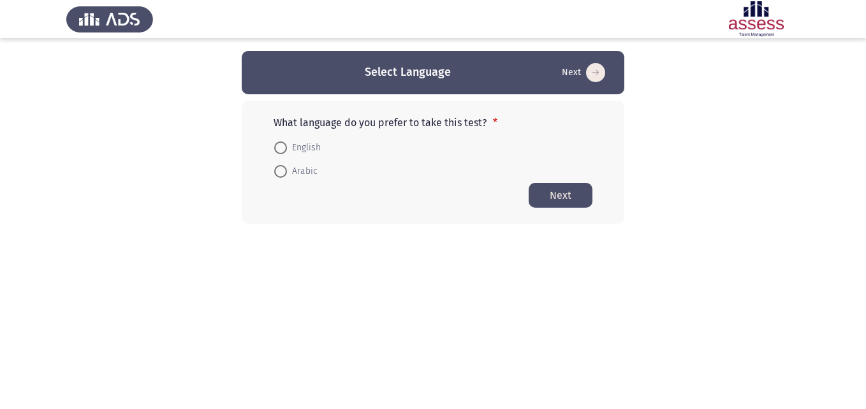
click at [282, 147] on span at bounding box center [280, 148] width 13 height 13
click at [282, 147] on input "English" at bounding box center [280, 148] width 13 height 13
radio input "true"
click at [573, 191] on button "Next" at bounding box center [561, 194] width 64 height 25
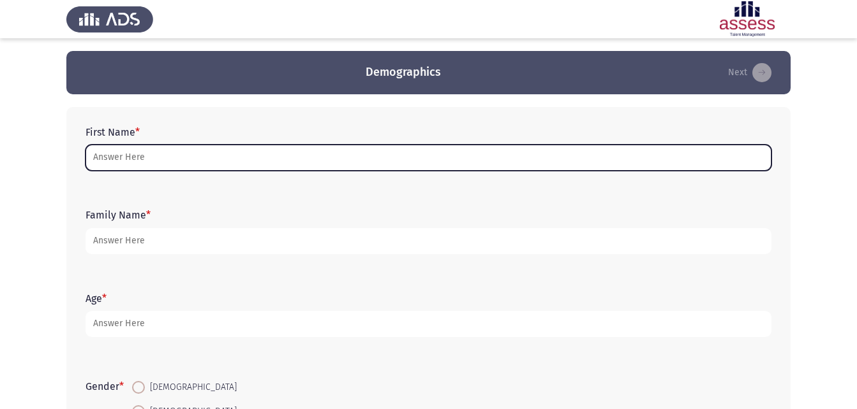
click at [642, 163] on input "First Name *" at bounding box center [428, 158] width 686 height 26
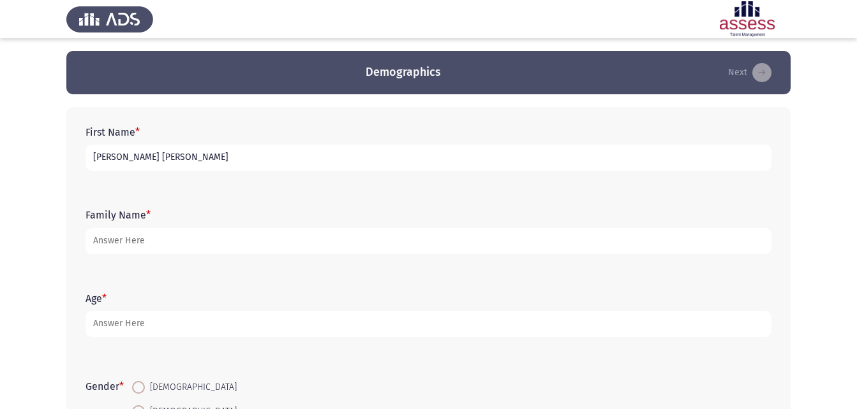
type input "[PERSON_NAME] [PERSON_NAME]"
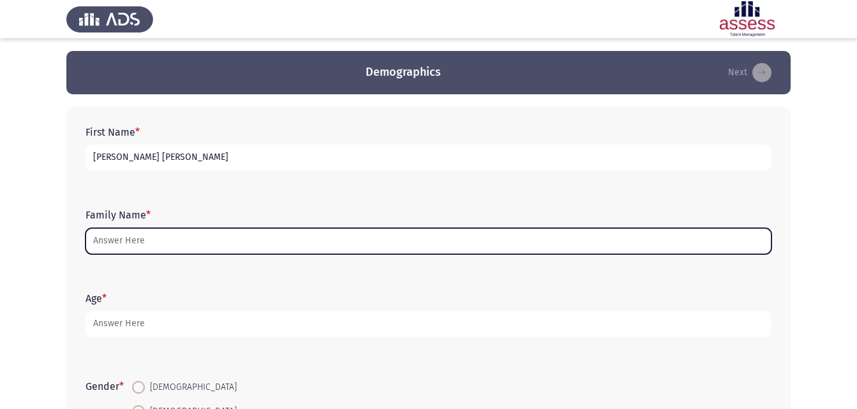
click at [398, 246] on input "Family Name *" at bounding box center [428, 241] width 686 height 26
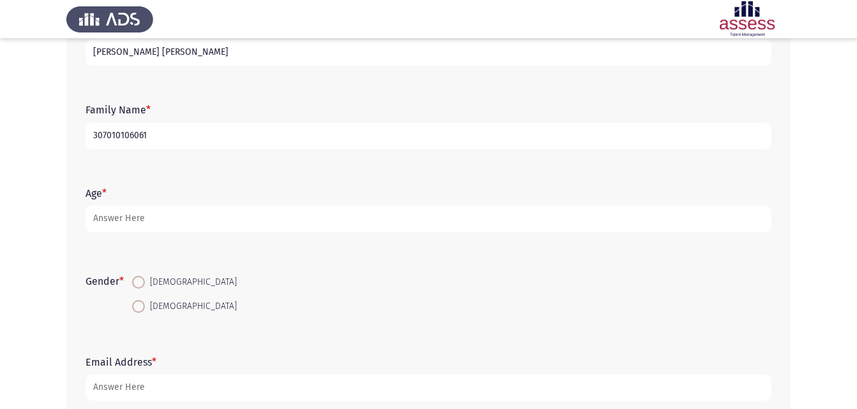
scroll to position [128, 0]
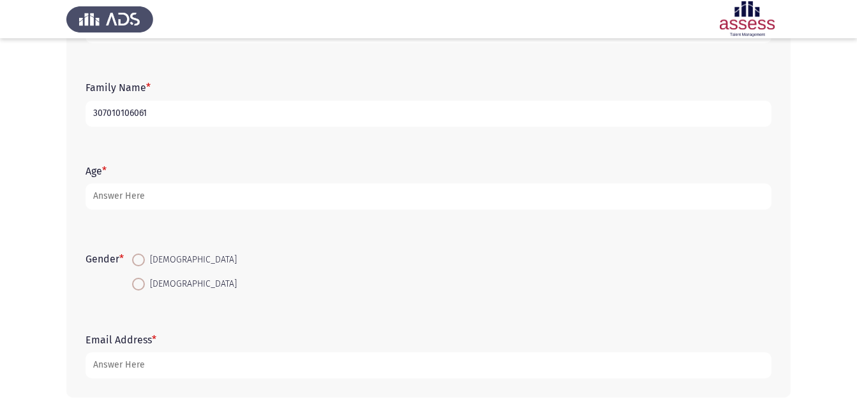
type input "307010106061"
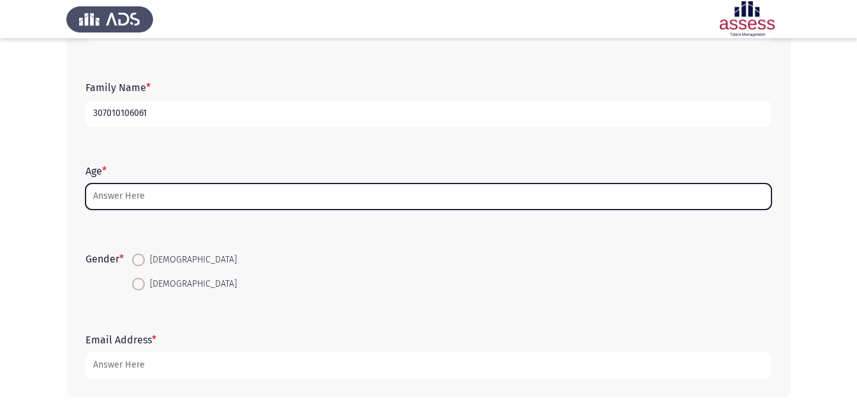
click at [160, 195] on input "Age *" at bounding box center [428, 197] width 686 height 26
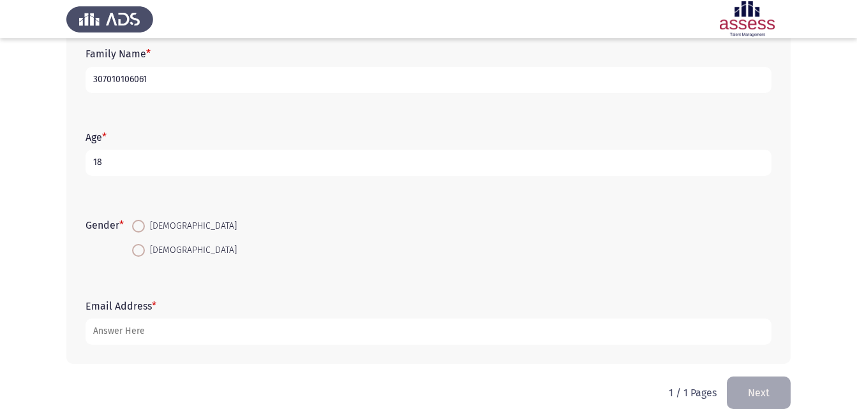
scroll to position [180, 0]
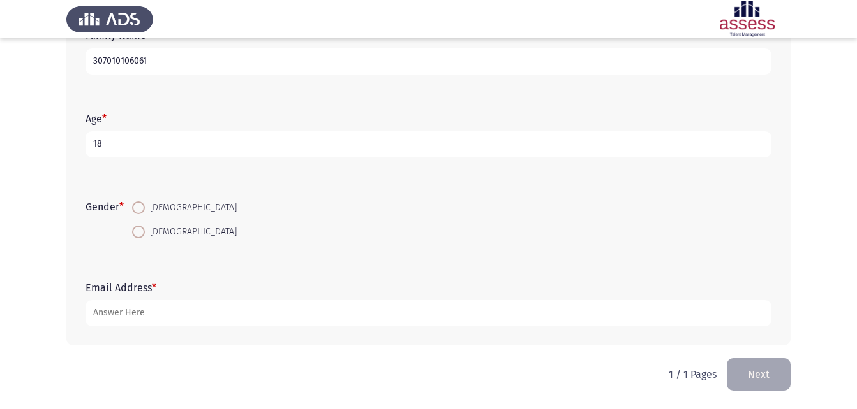
type input "18"
click at [144, 229] on span at bounding box center [138, 232] width 13 height 13
click at [144, 229] on input "[DEMOGRAPHIC_DATA]" at bounding box center [138, 232] width 13 height 13
radio input "true"
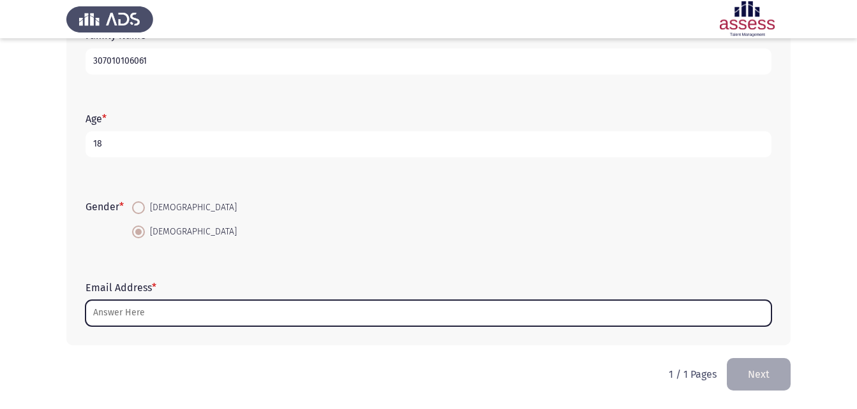
click at [219, 318] on input "Email Address *" at bounding box center [428, 313] width 686 height 26
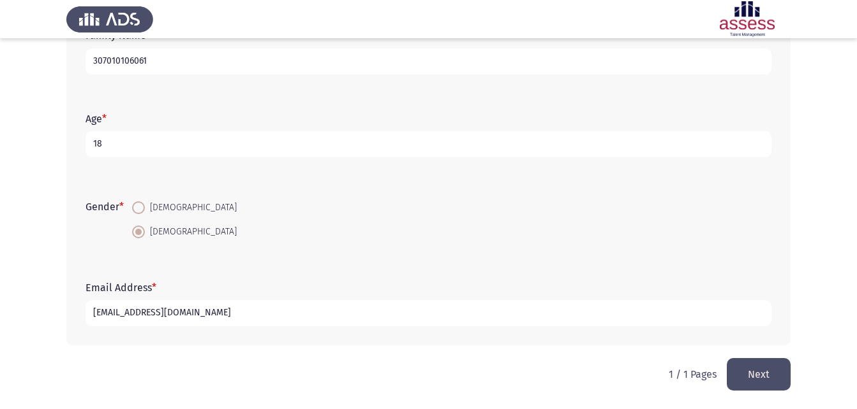
type input "[EMAIL_ADDRESS][DOMAIN_NAME]"
drag, startPoint x: 751, startPoint y: 365, endPoint x: 754, endPoint y: 371, distance: 6.6
click at [754, 371] on button "Next" at bounding box center [758, 374] width 64 height 33
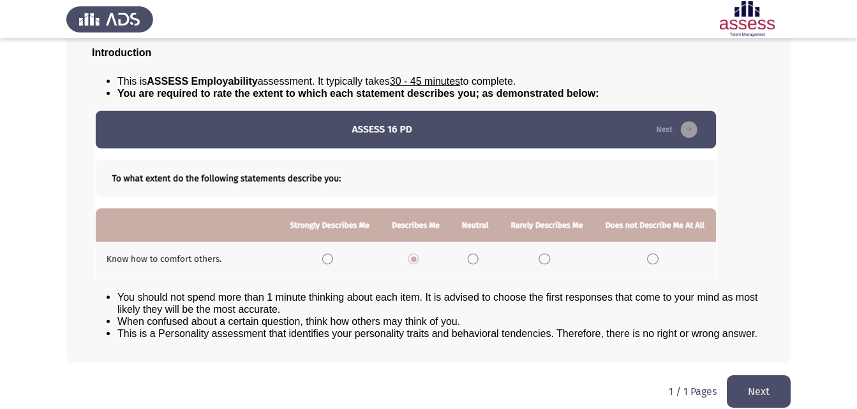
scroll to position [98, 0]
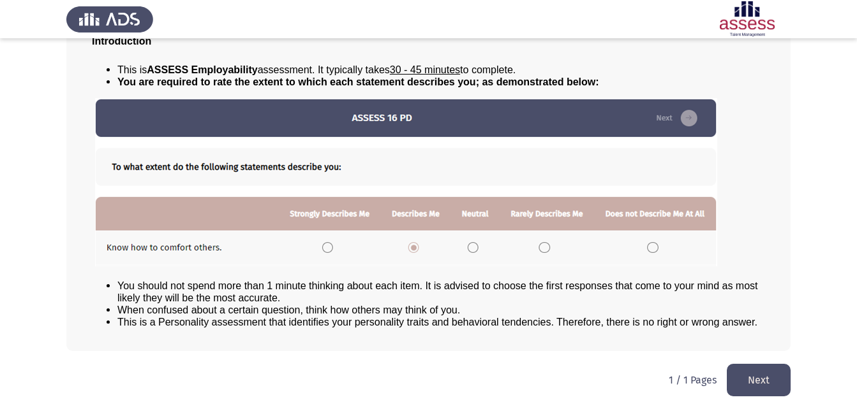
click at [773, 372] on button "Next" at bounding box center [758, 380] width 64 height 33
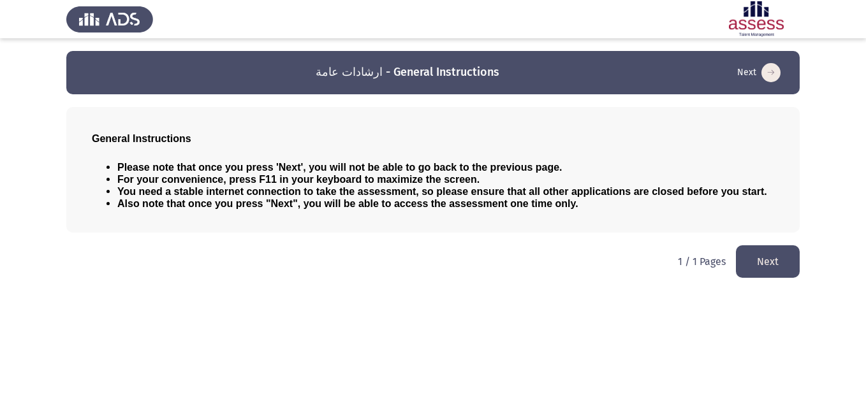
click at [788, 260] on button "Next" at bounding box center [768, 262] width 64 height 33
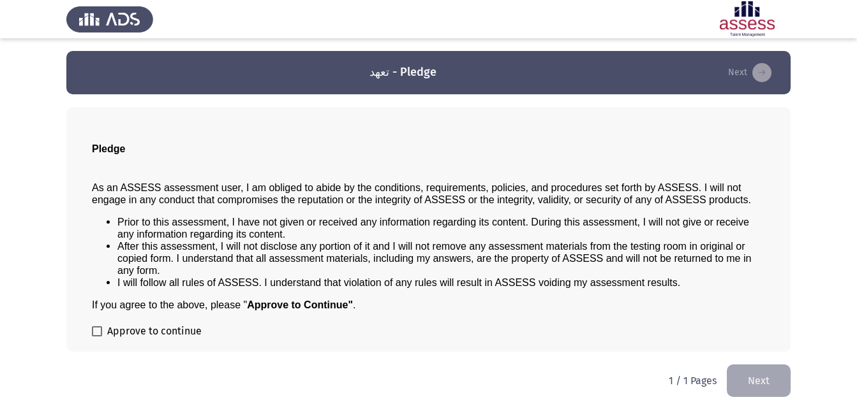
scroll to position [1, 0]
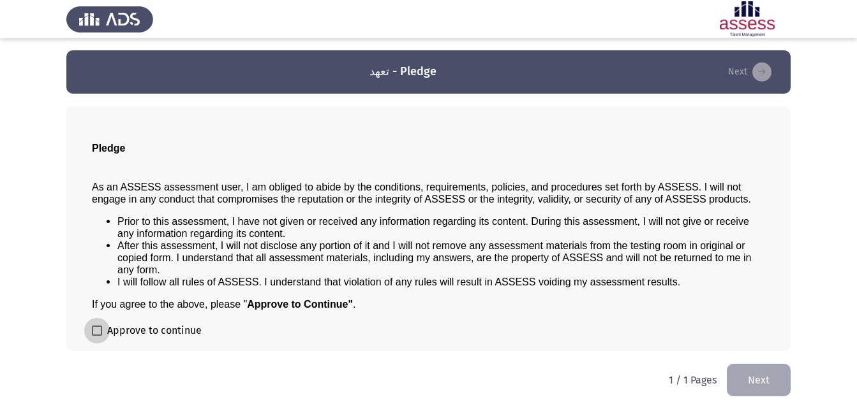
click at [98, 335] on span at bounding box center [97, 331] width 10 height 10
click at [97, 336] on input "Approve to continue" at bounding box center [96, 336] width 1 height 1
checkbox input "true"
click at [770, 388] on button "Next" at bounding box center [758, 380] width 64 height 33
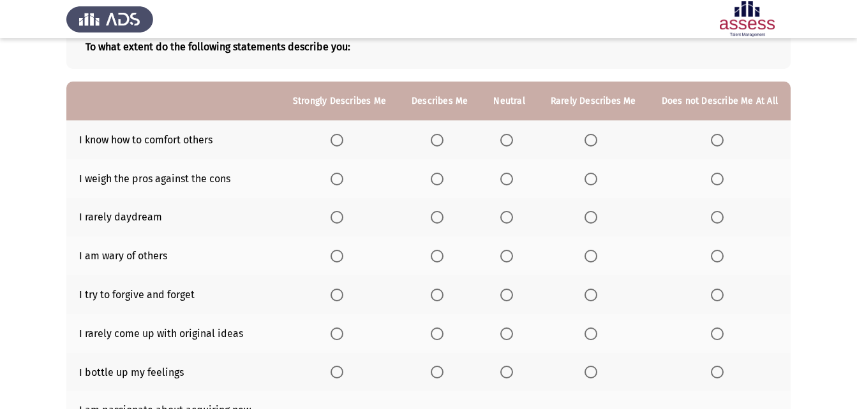
scroll to position [64, 0]
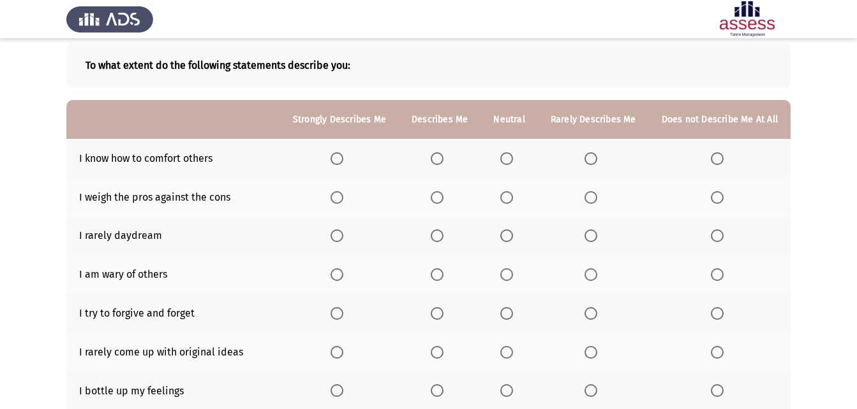
click at [508, 155] on span "Select an option" at bounding box center [506, 158] width 13 height 13
click at [508, 155] on input "Select an option" at bounding box center [506, 158] width 13 height 13
click at [443, 200] on span "Select an option" at bounding box center [436, 197] width 13 height 13
click at [443, 200] on input "Select an option" at bounding box center [436, 197] width 13 height 13
click at [592, 235] on span "Select an option" at bounding box center [590, 236] width 13 height 13
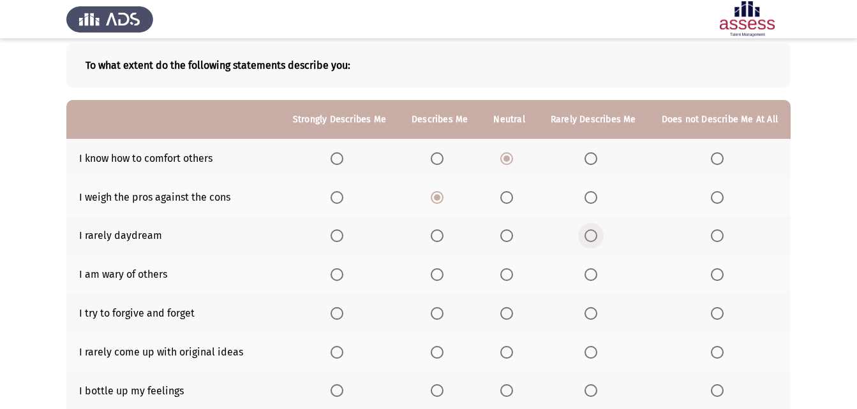
click at [592, 235] on input "Select an option" at bounding box center [590, 236] width 13 height 13
click at [342, 277] on span "Select an option" at bounding box center [336, 274] width 13 height 13
click at [342, 277] on input "Select an option" at bounding box center [336, 274] width 13 height 13
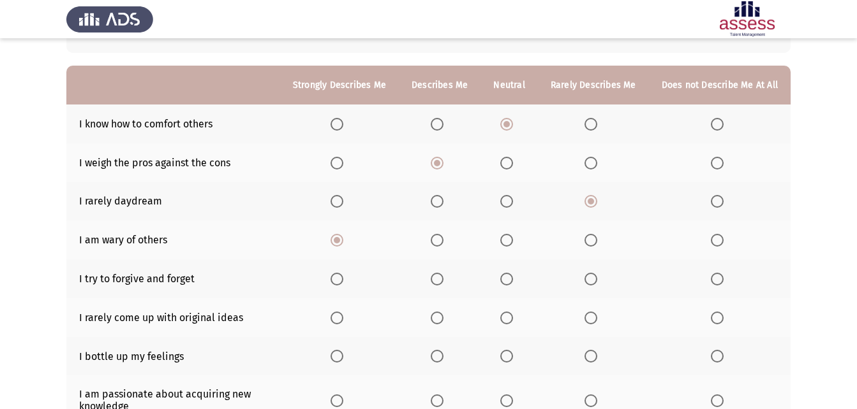
scroll to position [128, 0]
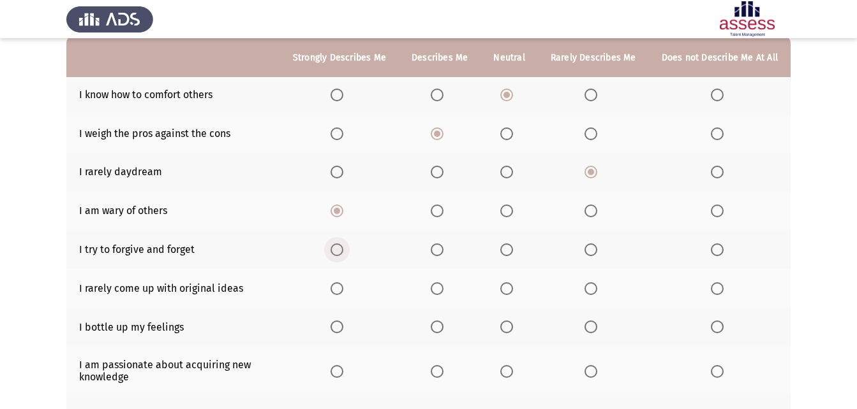
click at [343, 255] on span "Select an option" at bounding box center [336, 250] width 13 height 13
click at [343, 255] on input "Select an option" at bounding box center [336, 250] width 13 height 13
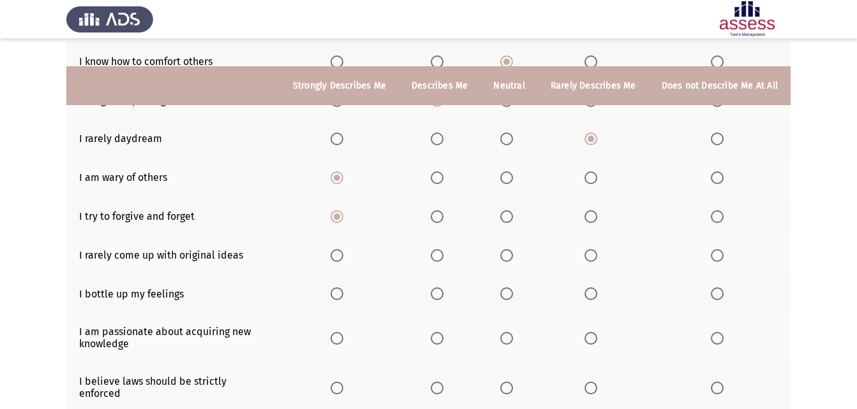
scroll to position [191, 0]
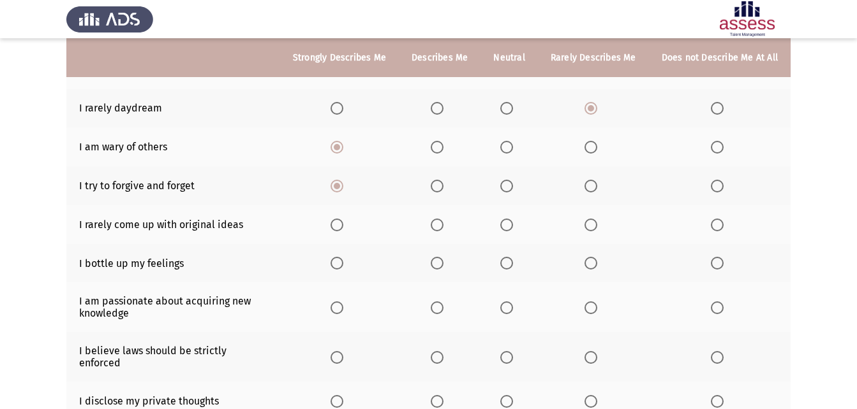
click at [590, 223] on span "Select an option" at bounding box center [590, 225] width 13 height 13
click at [590, 223] on input "Select an option" at bounding box center [590, 225] width 13 height 13
click at [439, 261] on span "Select an option" at bounding box center [436, 263] width 13 height 13
click at [439, 261] on input "Select an option" at bounding box center [436, 263] width 13 height 13
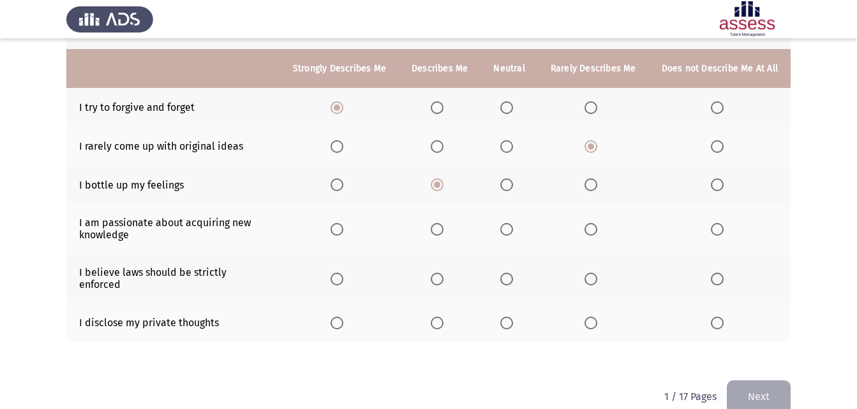
scroll to position [281, 0]
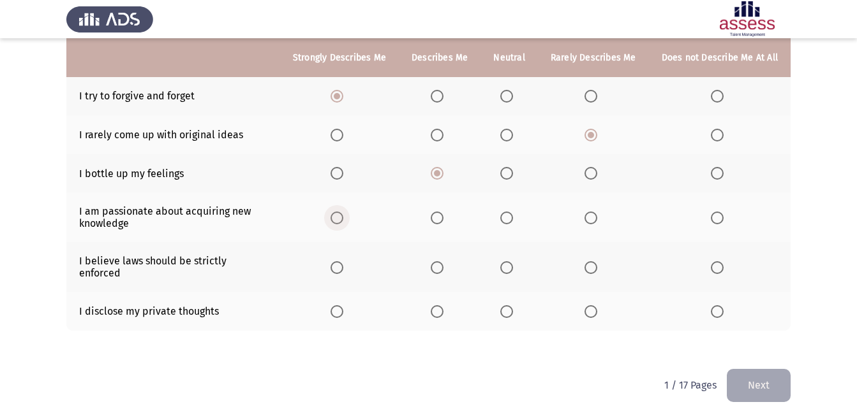
click at [342, 219] on span "Select an option" at bounding box center [336, 218] width 13 height 13
click at [342, 219] on input "Select an option" at bounding box center [336, 218] width 13 height 13
click at [343, 261] on span "Select an option" at bounding box center [336, 267] width 13 height 13
click at [343, 261] on input "Select an option" at bounding box center [336, 267] width 13 height 13
click at [594, 305] on span "Select an option" at bounding box center [590, 311] width 13 height 13
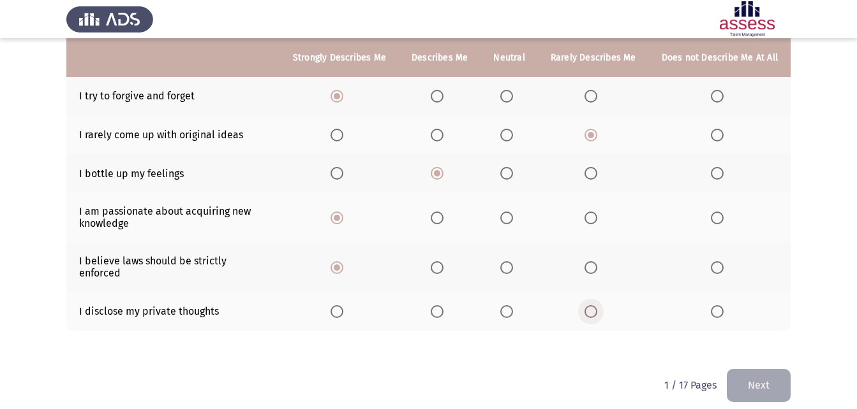
click at [594, 305] on input "Select an option" at bounding box center [590, 311] width 13 height 13
click at [760, 369] on button "Next" at bounding box center [758, 385] width 64 height 33
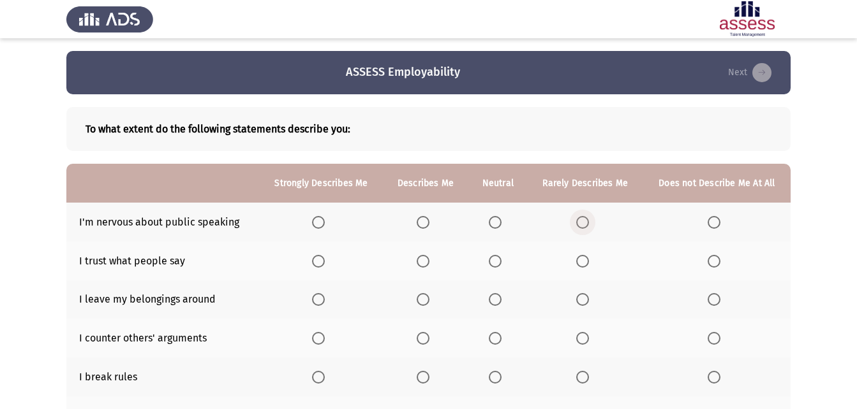
click at [582, 223] on span "Select an option" at bounding box center [582, 223] width 0 height 0
click at [582, 222] on input "Select an option" at bounding box center [582, 222] width 13 height 13
click at [577, 263] on span "Select an option" at bounding box center [582, 261] width 13 height 13
click at [577, 263] on input "Select an option" at bounding box center [582, 261] width 13 height 13
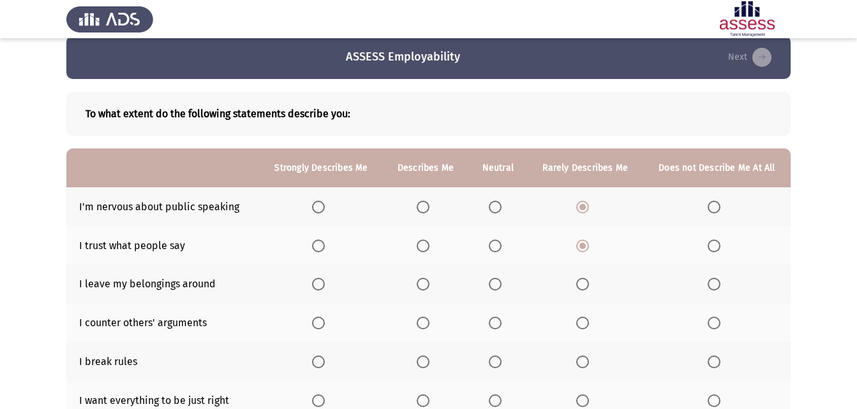
scroll to position [64, 0]
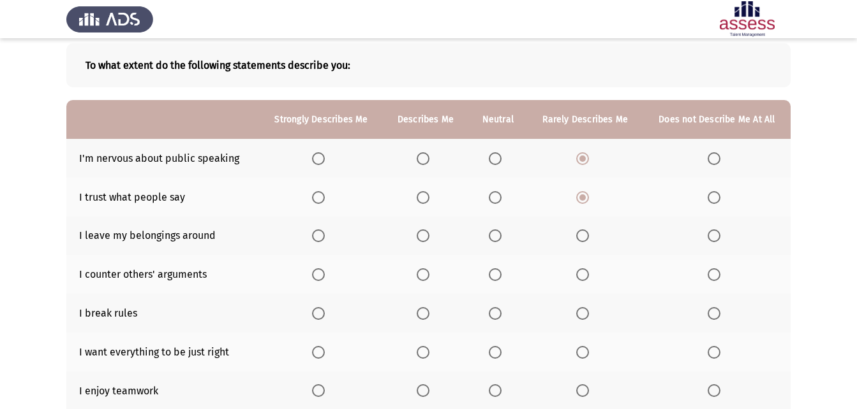
click at [714, 311] on span "Select an option" at bounding box center [713, 313] width 13 height 13
click at [714, 311] on input "Select an option" at bounding box center [713, 313] width 13 height 13
click at [316, 354] on span "Select an option" at bounding box center [318, 352] width 13 height 13
click at [316, 354] on input "Select an option" at bounding box center [318, 352] width 13 height 13
click at [321, 395] on span "Select an option" at bounding box center [318, 391] width 13 height 13
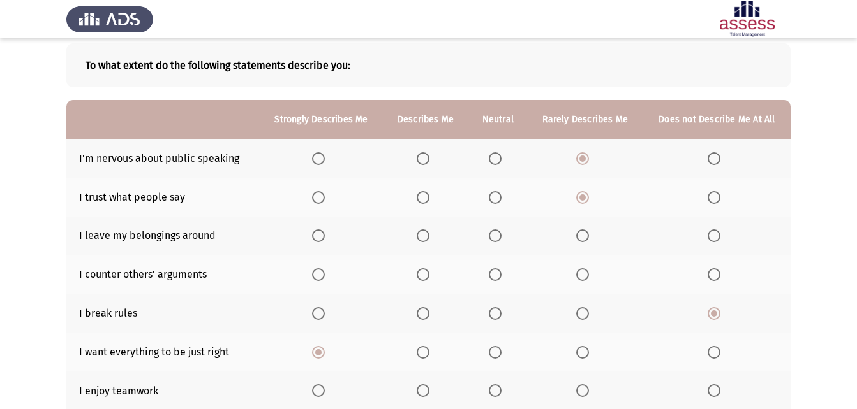
click at [321, 395] on input "Select an option" at bounding box center [318, 391] width 13 height 13
click at [720, 237] on span "Select an option" at bounding box center [713, 236] width 13 height 13
click at [720, 237] on input "Select an option" at bounding box center [713, 236] width 13 height 13
click at [582, 278] on span "Select an option" at bounding box center [582, 274] width 13 height 13
click at [582, 278] on input "Select an option" at bounding box center [582, 274] width 13 height 13
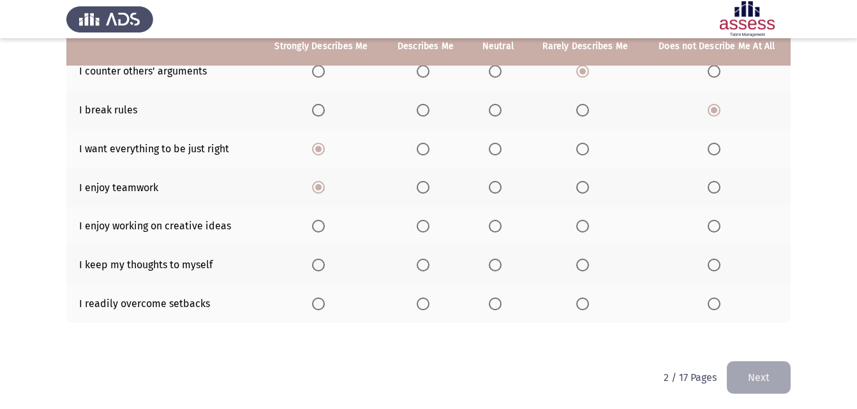
scroll to position [270, 0]
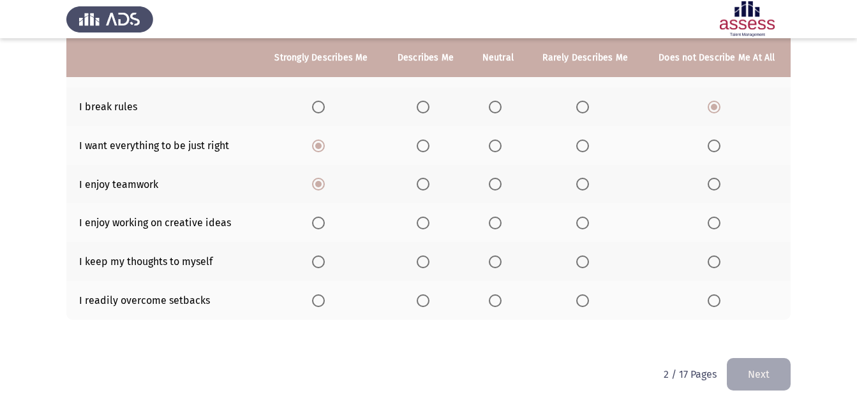
click at [320, 230] on span "Select an option" at bounding box center [318, 223] width 13 height 13
click at [320, 230] on input "Select an option" at bounding box center [318, 223] width 13 height 13
click at [710, 267] on span "Select an option" at bounding box center [713, 262] width 13 height 13
click at [710, 267] on input "Select an option" at bounding box center [713, 262] width 13 height 13
click at [432, 305] on label "Select an option" at bounding box center [425, 301] width 18 height 13
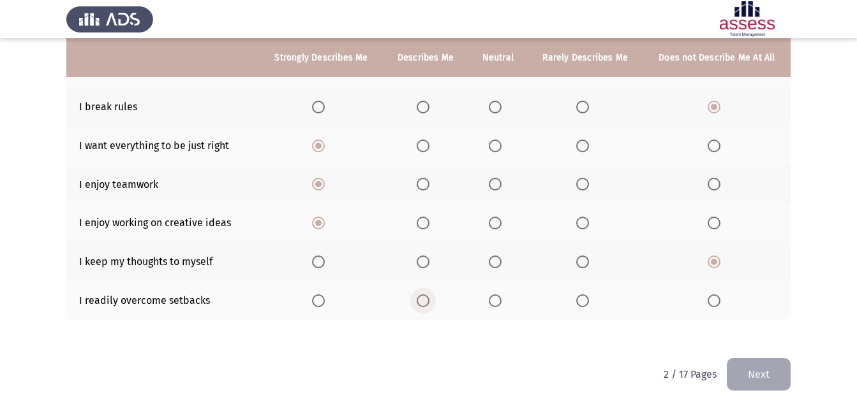
click at [429, 305] on input "Select an option" at bounding box center [422, 301] width 13 height 13
click at [757, 378] on button "Next" at bounding box center [758, 374] width 64 height 33
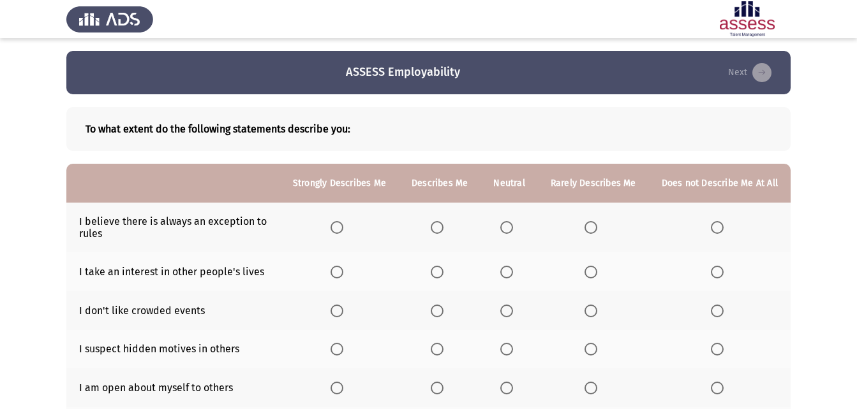
scroll to position [64, 0]
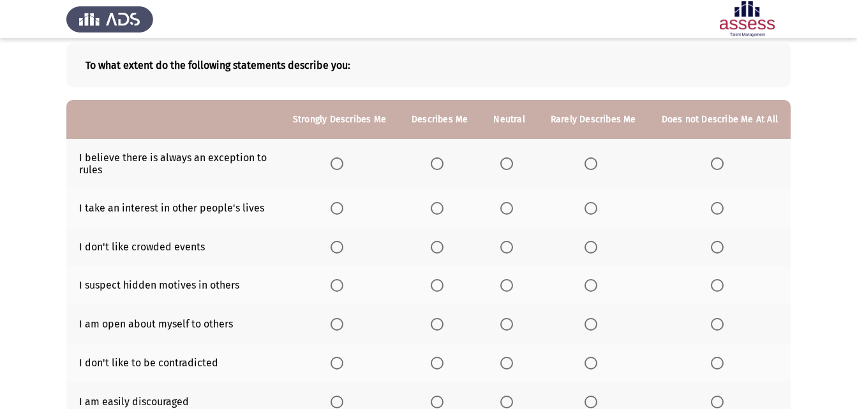
click at [439, 166] on span "Select an option" at bounding box center [436, 164] width 13 height 13
click at [439, 166] on input "Select an option" at bounding box center [436, 164] width 13 height 13
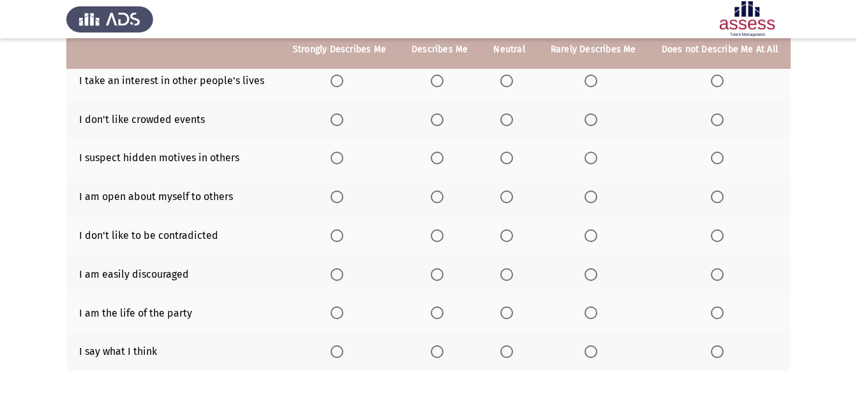
scroll to position [128, 0]
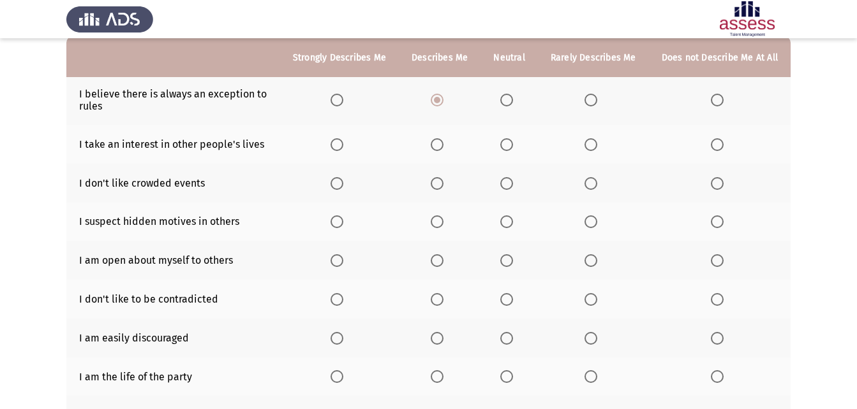
click at [591, 145] on span "Select an option" at bounding box center [590, 144] width 13 height 13
click at [591, 145] on input "Select an option" at bounding box center [590, 144] width 13 height 13
click at [591, 187] on span "Select an option" at bounding box center [590, 183] width 13 height 13
click at [591, 187] on input "Select an option" at bounding box center [590, 183] width 13 height 13
click at [719, 342] on span "Select an option" at bounding box center [716, 338] width 13 height 13
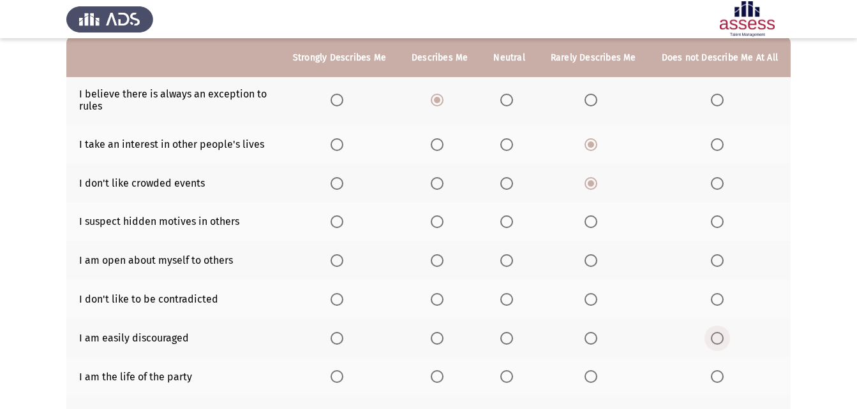
click at [719, 342] on input "Select an option" at bounding box center [716, 338] width 13 height 13
click at [508, 376] on span "Select an option" at bounding box center [506, 377] width 13 height 13
click at [508, 376] on input "Select an option" at bounding box center [506, 377] width 13 height 13
click at [513, 298] on span "Select an option" at bounding box center [506, 299] width 13 height 13
click at [513, 298] on input "Select an option" at bounding box center [506, 299] width 13 height 13
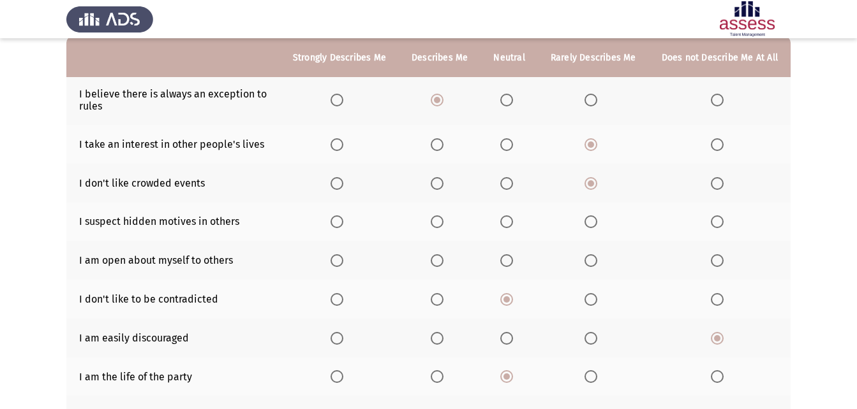
click at [591, 220] on span "Select an option" at bounding box center [590, 222] width 13 height 13
click at [591, 220] on input "Select an option" at bounding box center [590, 222] width 13 height 13
click at [443, 263] on span "Select an option" at bounding box center [436, 260] width 13 height 13
click at [443, 263] on input "Select an option" at bounding box center [436, 260] width 13 height 13
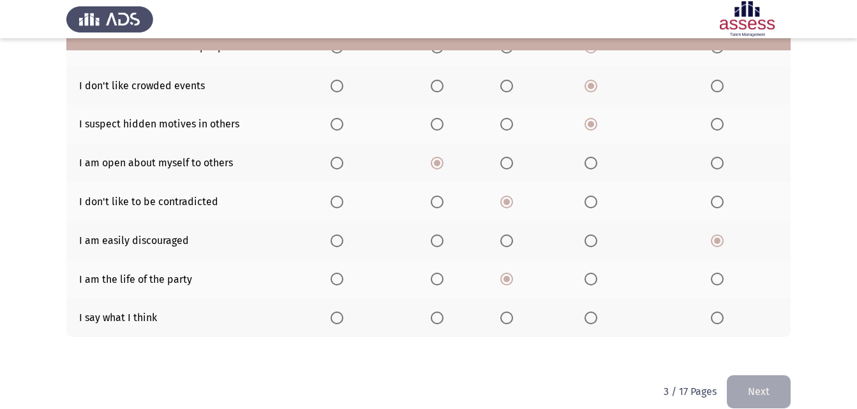
scroll to position [242, 0]
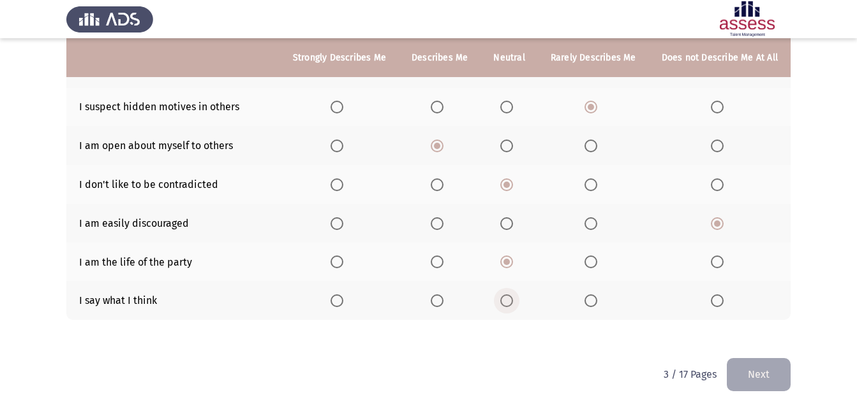
click at [513, 300] on span "Select an option" at bounding box center [506, 301] width 13 height 13
click at [513, 300] on input "Select an option" at bounding box center [506, 301] width 13 height 13
click at [743, 366] on button "Next" at bounding box center [758, 374] width 64 height 33
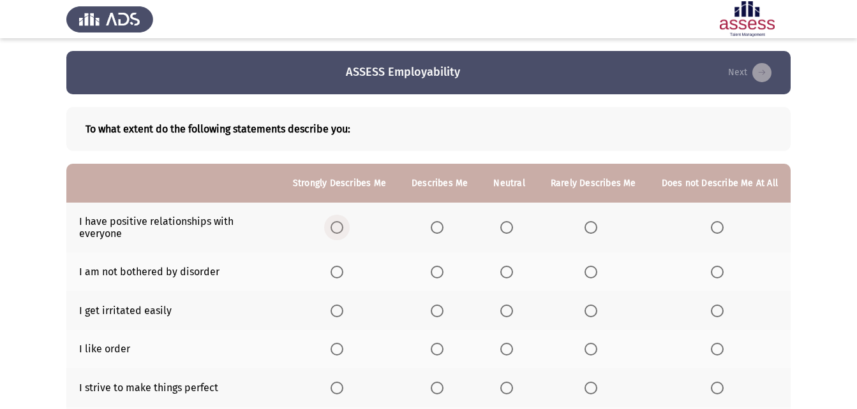
click at [339, 228] on span "Select an option" at bounding box center [336, 227] width 13 height 13
click at [339, 228] on input "Select an option" at bounding box center [336, 227] width 13 height 13
click at [342, 350] on span "Select an option" at bounding box center [336, 349] width 13 height 13
click at [342, 350] on input "Select an option" at bounding box center [336, 349] width 13 height 13
click at [442, 388] on span "Select an option" at bounding box center [436, 388] width 13 height 13
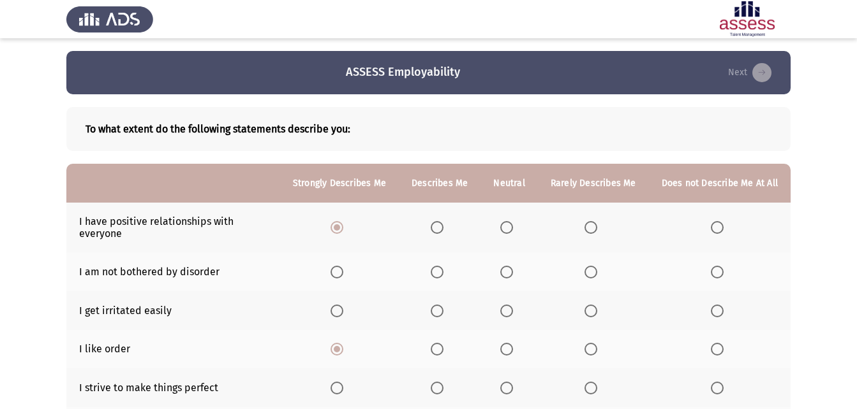
click at [442, 388] on input "Select an option" at bounding box center [436, 388] width 13 height 13
click at [513, 269] on span "Select an option" at bounding box center [506, 272] width 13 height 13
click at [513, 269] on input "Select an option" at bounding box center [506, 272] width 13 height 13
click at [591, 307] on span "Select an option" at bounding box center [590, 311] width 13 height 13
click at [591, 307] on input "Select an option" at bounding box center [590, 311] width 13 height 13
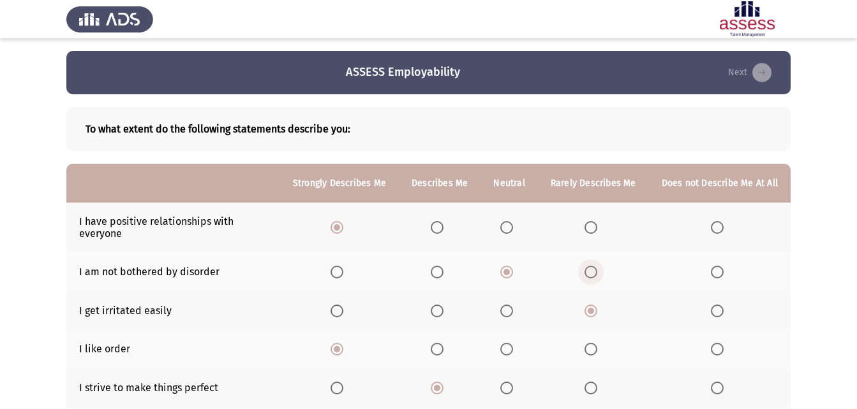
click at [593, 271] on span "Select an option" at bounding box center [590, 272] width 13 height 13
click at [593, 271] on input "Select an option" at bounding box center [590, 272] width 13 height 13
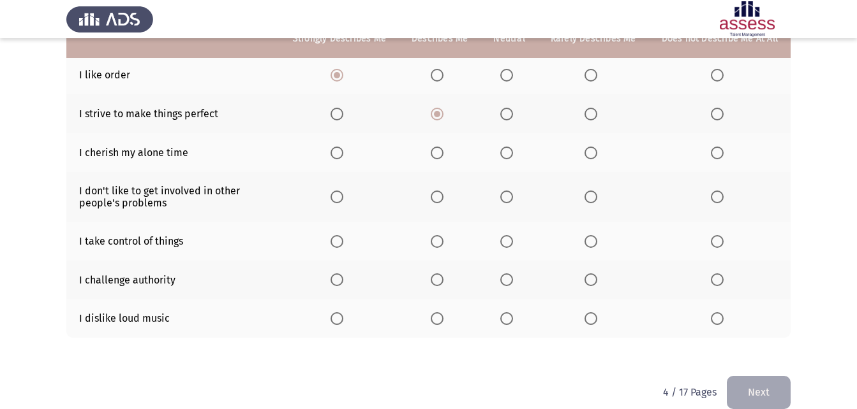
scroll to position [292, 0]
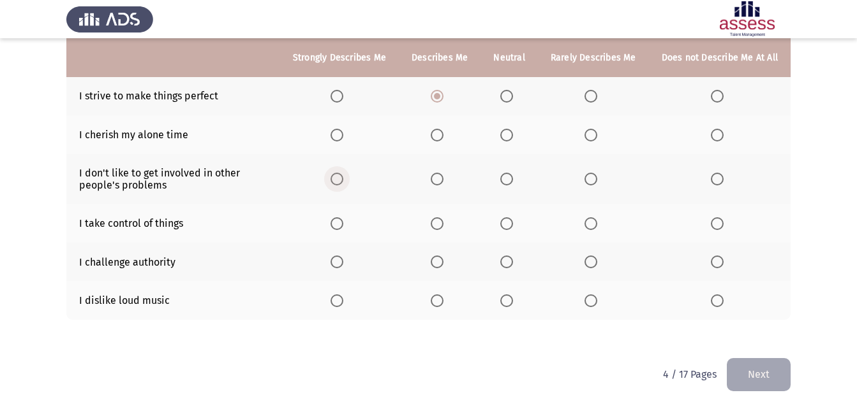
click at [343, 178] on span "Select an option" at bounding box center [336, 179] width 13 height 13
click at [343, 178] on input "Select an option" at bounding box center [336, 179] width 13 height 13
click at [343, 222] on span "Select an option" at bounding box center [336, 223] width 13 height 13
click at [343, 222] on input "Select an option" at bounding box center [336, 223] width 13 height 13
click at [439, 303] on span "Select an option" at bounding box center [436, 301] width 13 height 13
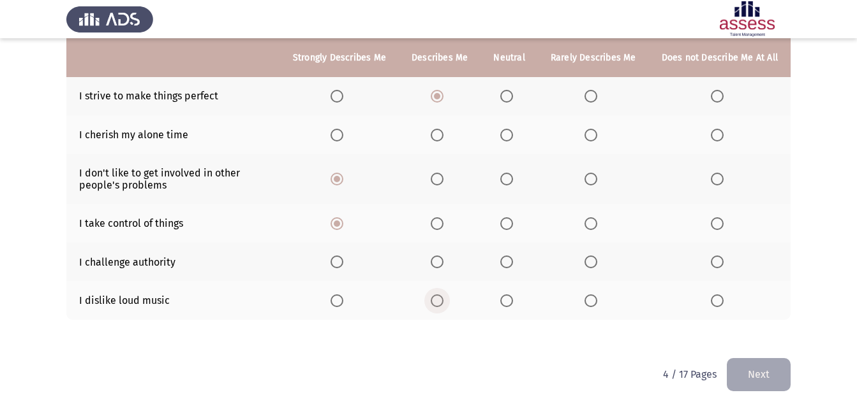
click at [439, 303] on input "Select an option" at bounding box center [436, 301] width 13 height 13
click at [442, 264] on span "Select an option" at bounding box center [436, 262] width 13 height 13
click at [442, 264] on input "Select an option" at bounding box center [436, 262] width 13 height 13
click at [441, 133] on span "Select an option" at bounding box center [436, 135] width 13 height 13
click at [441, 133] on input "Select an option" at bounding box center [436, 135] width 13 height 13
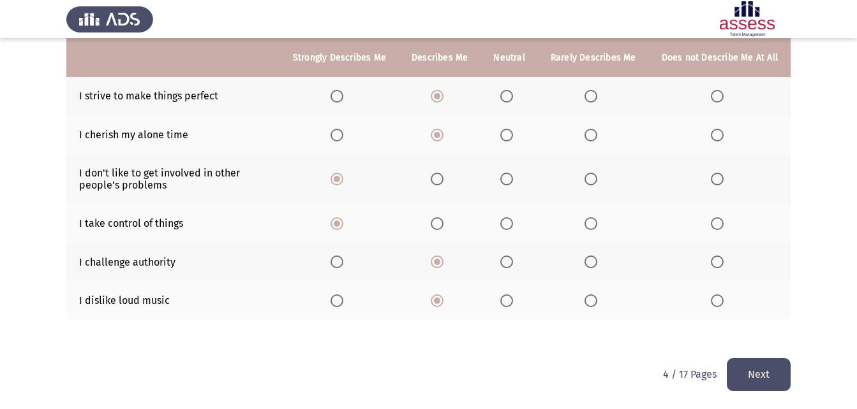
click at [781, 380] on button "Next" at bounding box center [758, 374] width 64 height 33
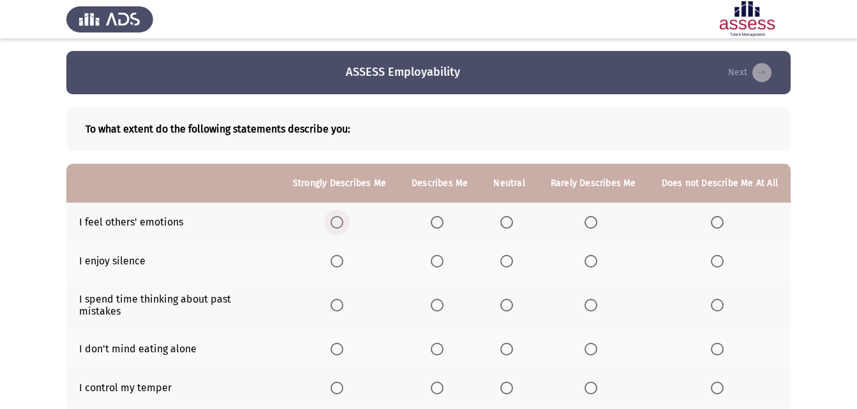
click at [337, 219] on span "Select an option" at bounding box center [336, 222] width 13 height 13
click at [337, 219] on input "Select an option" at bounding box center [336, 222] width 13 height 13
click at [509, 265] on span "Select an option" at bounding box center [506, 261] width 13 height 13
click at [509, 265] on input "Select an option" at bounding box center [506, 261] width 13 height 13
click at [341, 299] on span "Select an option" at bounding box center [336, 305] width 13 height 13
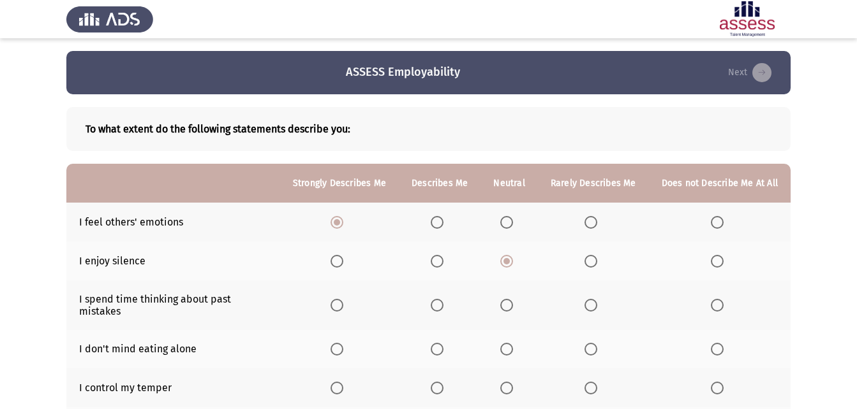
click at [341, 299] on input "Select an option" at bounding box center [336, 305] width 13 height 13
click at [343, 382] on span "Select an option" at bounding box center [336, 388] width 13 height 13
click at [343, 382] on input "Select an option" at bounding box center [336, 388] width 13 height 13
click at [443, 343] on span "Select an option" at bounding box center [436, 349] width 13 height 13
click at [443, 343] on input "Select an option" at bounding box center [436, 349] width 13 height 13
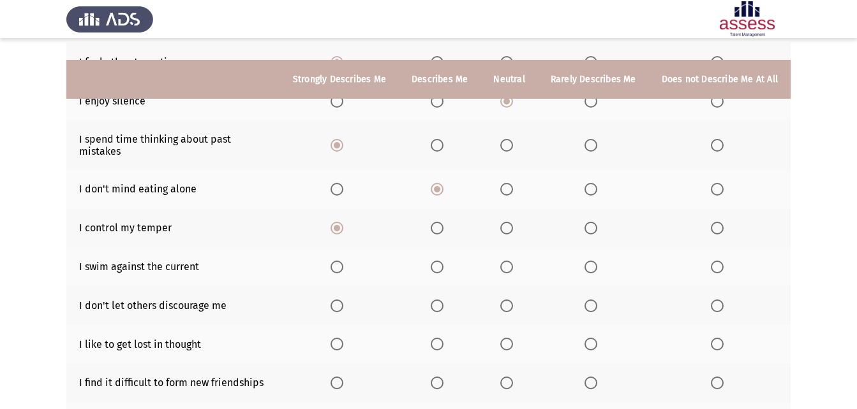
scroll to position [191, 0]
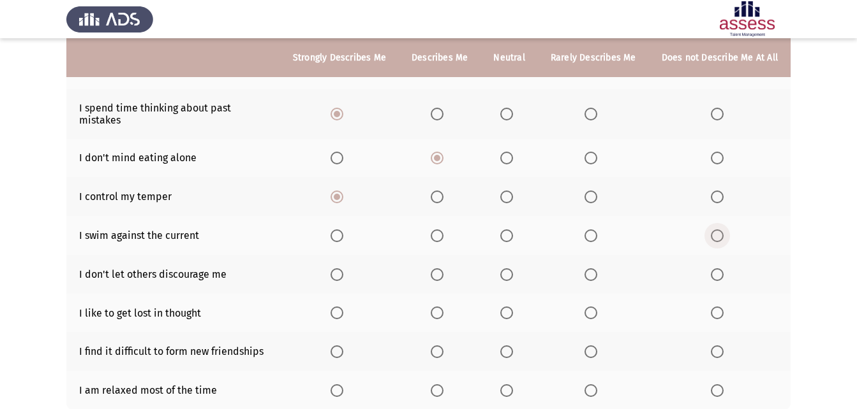
click at [726, 230] on label "Select an option" at bounding box center [719, 236] width 18 height 13
click at [723, 230] on input "Select an option" at bounding box center [716, 236] width 13 height 13
click at [343, 268] on span "Select an option" at bounding box center [336, 274] width 13 height 13
click at [343, 268] on input "Select an option" at bounding box center [336, 274] width 13 height 13
click at [720, 307] on span "Select an option" at bounding box center [716, 313] width 13 height 13
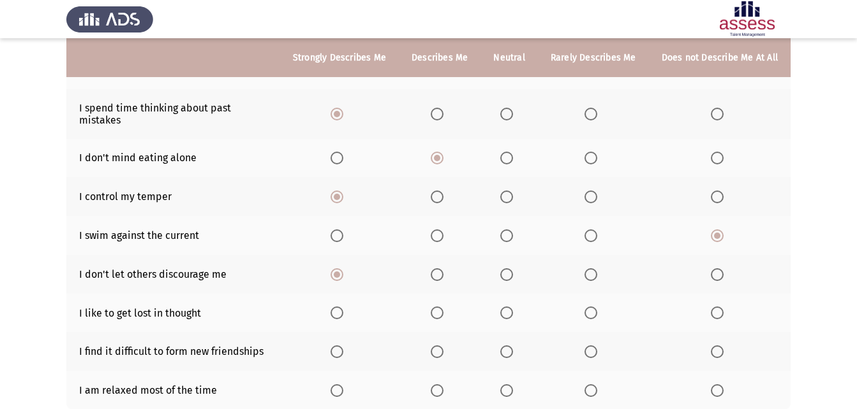
click at [720, 307] on input "Select an option" at bounding box center [716, 313] width 13 height 13
click at [591, 307] on span "Select an option" at bounding box center [590, 313] width 13 height 13
click at [591, 307] on input "Select an option" at bounding box center [590, 313] width 13 height 13
click at [443, 346] on span "Select an option" at bounding box center [436, 352] width 13 height 13
click at [443, 346] on input "Select an option" at bounding box center [436, 352] width 13 height 13
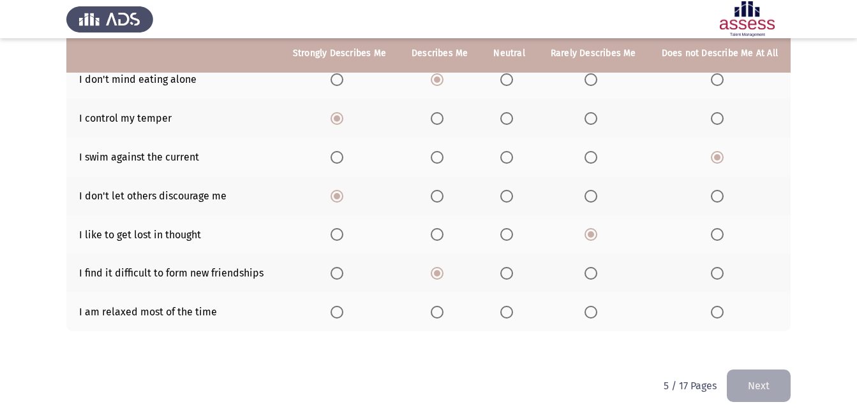
scroll to position [270, 0]
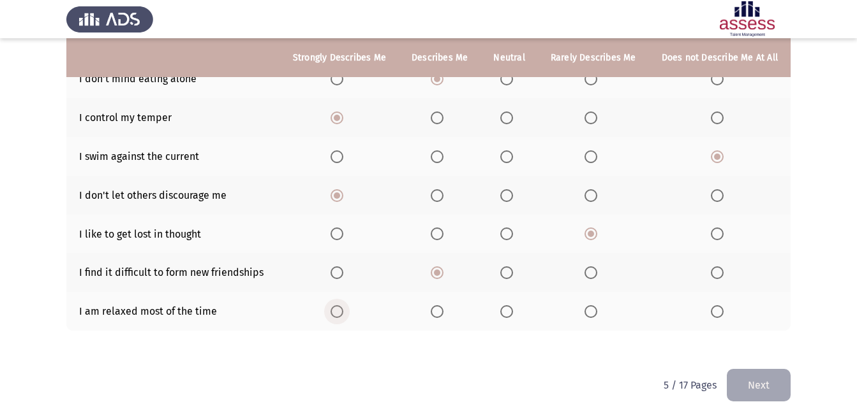
click at [343, 305] on span "Select an option" at bounding box center [336, 311] width 13 height 13
click at [343, 305] on input "Select an option" at bounding box center [336, 311] width 13 height 13
click at [775, 384] on button "Next" at bounding box center [758, 385] width 64 height 33
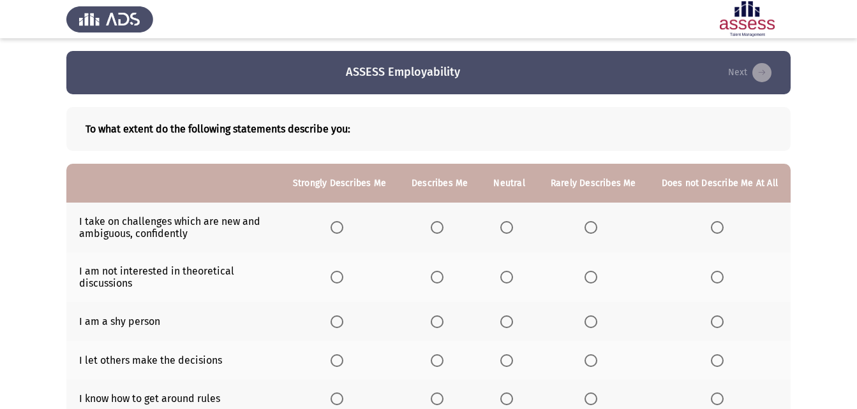
click at [448, 225] on label "Select an option" at bounding box center [439, 227] width 18 height 13
click at [443, 225] on input "Select an option" at bounding box center [436, 227] width 13 height 13
click at [717, 274] on span "Select an option" at bounding box center [716, 277] width 13 height 13
click at [717, 274] on input "Select an option" at bounding box center [716, 277] width 13 height 13
click at [443, 318] on span "Select an option" at bounding box center [436, 322] width 13 height 13
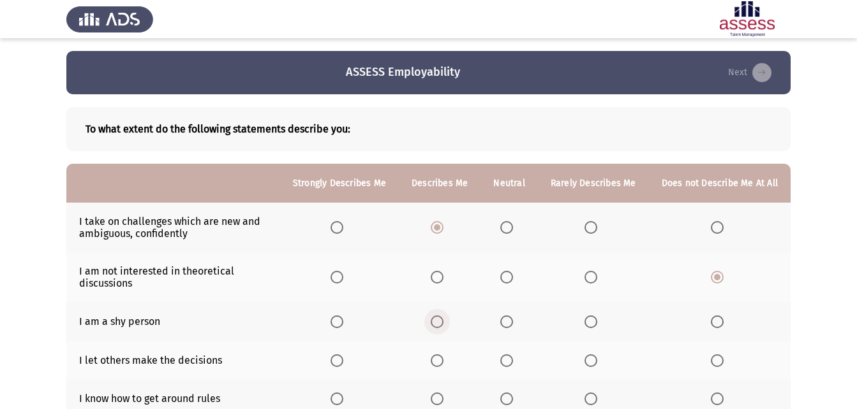
click at [443, 318] on input "Select an option" at bounding box center [436, 322] width 13 height 13
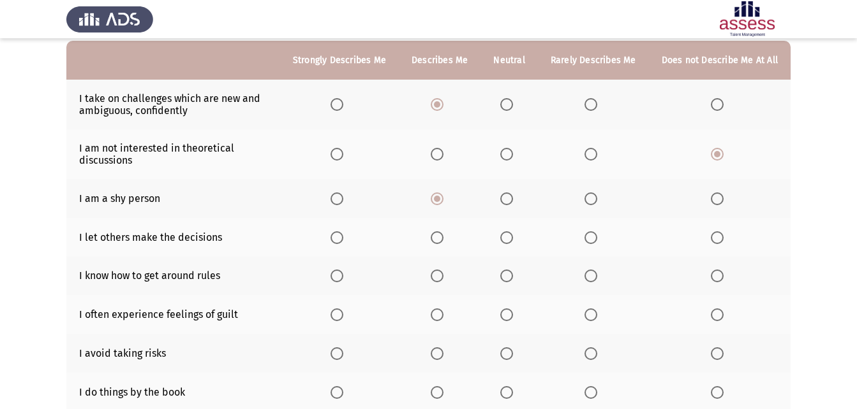
scroll to position [128, 0]
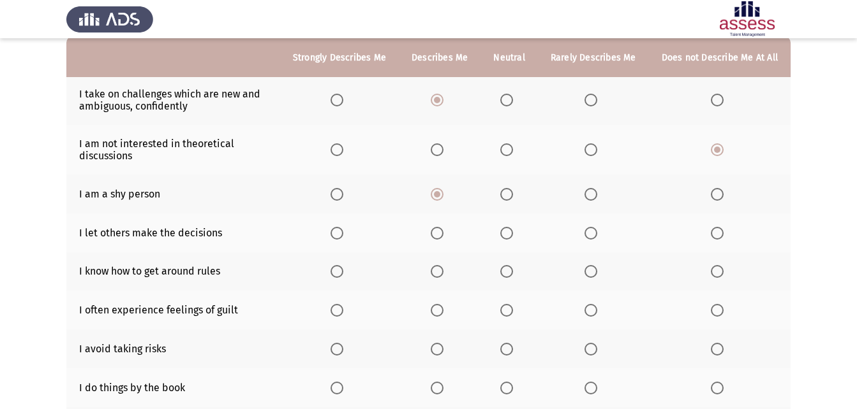
click at [503, 238] on th at bounding box center [508, 233] width 57 height 39
click at [513, 235] on span "Select an option" at bounding box center [506, 233] width 13 height 13
click at [513, 235] on input "Select an option" at bounding box center [506, 233] width 13 height 13
click at [341, 268] on span "Select an option" at bounding box center [336, 271] width 13 height 13
click at [341, 268] on input "Select an option" at bounding box center [336, 271] width 13 height 13
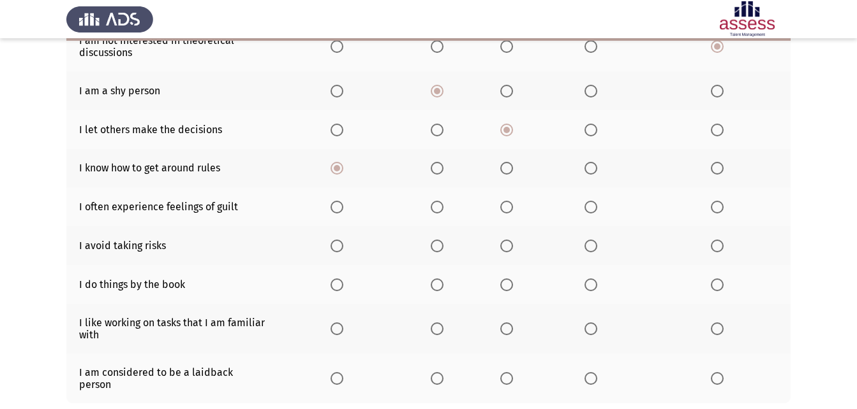
scroll to position [255, 0]
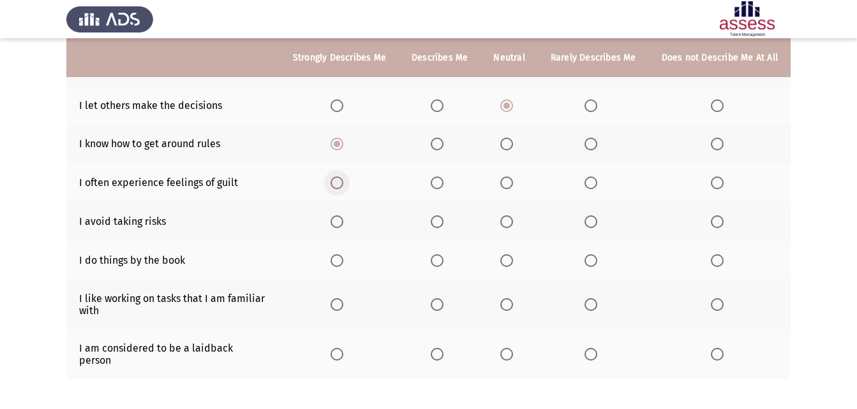
click at [339, 182] on span "Select an option" at bounding box center [336, 183] width 13 height 13
click at [339, 182] on input "Select an option" at bounding box center [336, 183] width 13 height 13
click at [597, 218] on span "Select an option" at bounding box center [590, 222] width 13 height 13
click at [597, 218] on input "Select an option" at bounding box center [590, 222] width 13 height 13
click at [513, 256] on span "Select an option" at bounding box center [506, 260] width 13 height 13
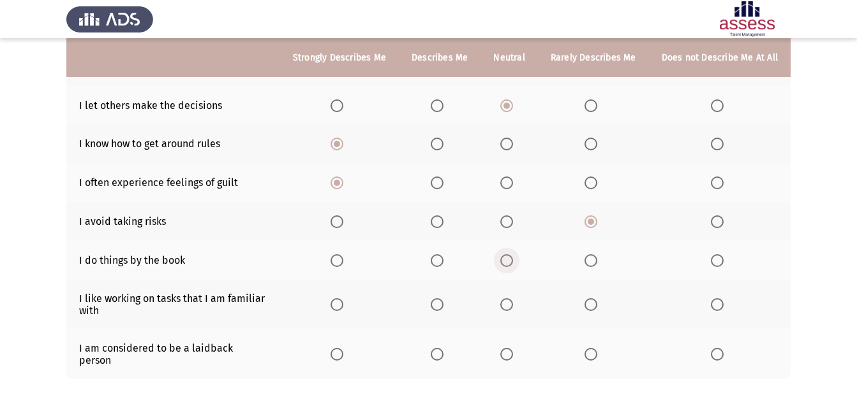
click at [513, 256] on input "Select an option" at bounding box center [506, 260] width 13 height 13
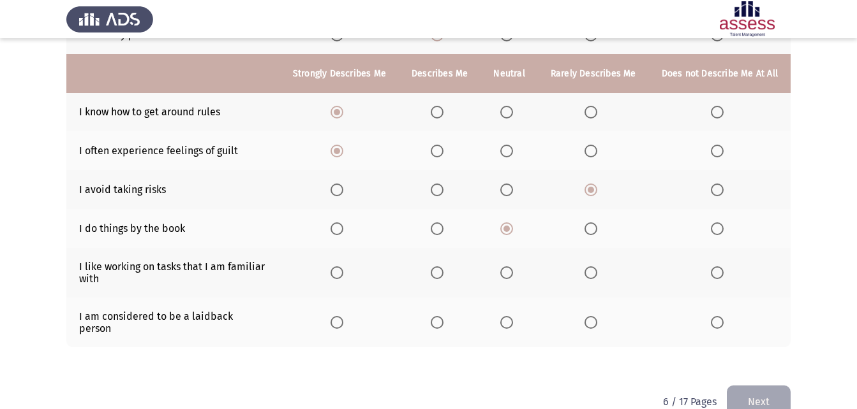
scroll to position [303, 0]
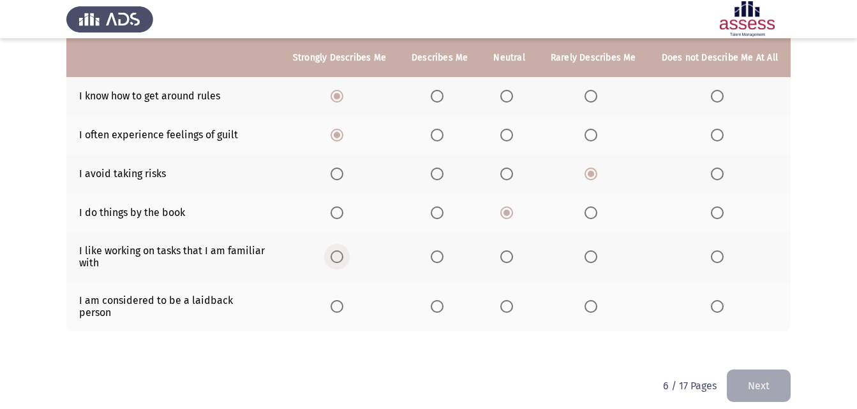
click at [348, 261] on label "Select an option" at bounding box center [339, 257] width 18 height 13
click at [343, 261] on input "Select an option" at bounding box center [336, 257] width 13 height 13
click at [597, 302] on span "Select an option" at bounding box center [590, 306] width 13 height 13
click at [597, 302] on input "Select an option" at bounding box center [590, 306] width 13 height 13
click at [740, 370] on button "Next" at bounding box center [758, 386] width 64 height 33
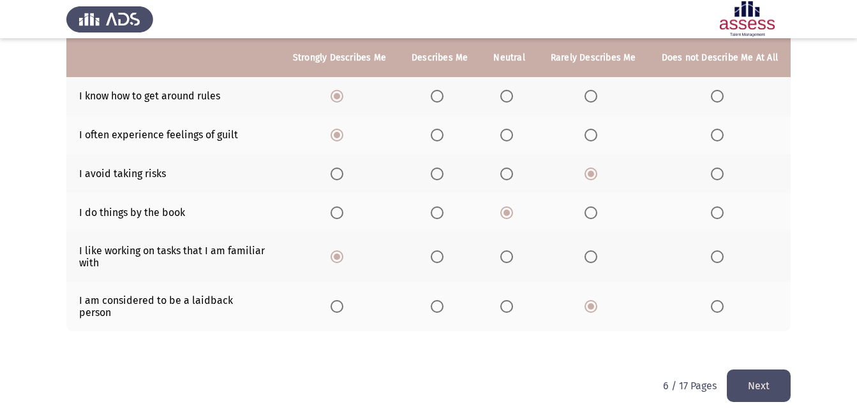
scroll to position [0, 0]
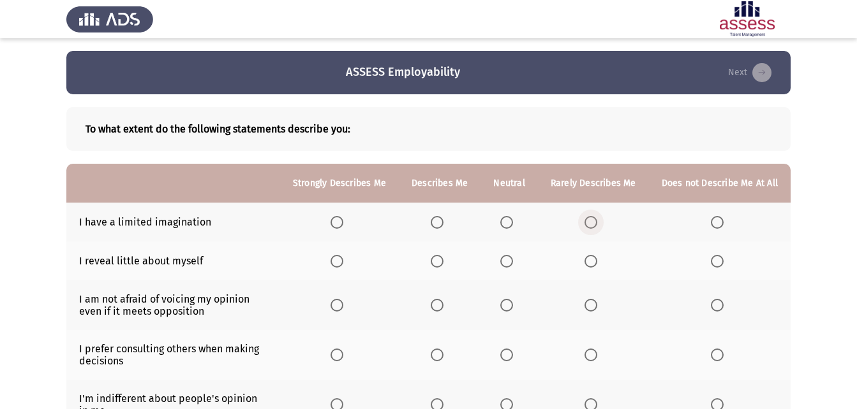
click at [590, 223] on span "Select an option" at bounding box center [590, 222] width 13 height 13
click at [590, 223] on input "Select an option" at bounding box center [590, 222] width 13 height 13
click at [518, 258] on label "Select an option" at bounding box center [509, 261] width 18 height 13
click at [513, 258] on input "Select an option" at bounding box center [506, 261] width 13 height 13
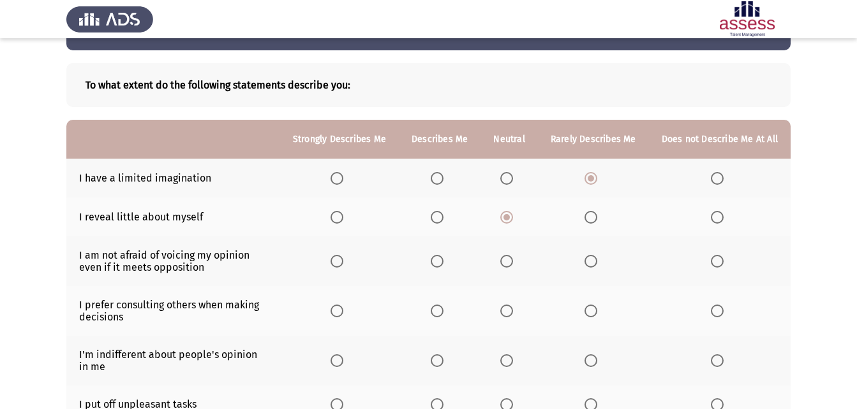
scroll to position [64, 0]
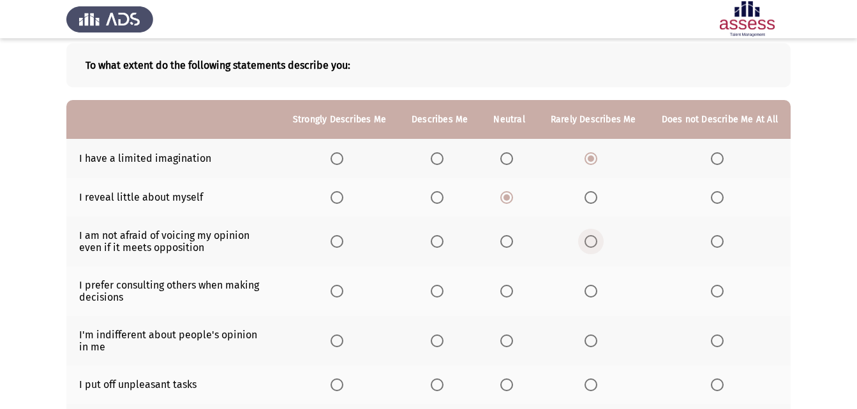
click at [594, 246] on span "Select an option" at bounding box center [590, 241] width 13 height 13
click at [594, 246] on input "Select an option" at bounding box center [590, 241] width 13 height 13
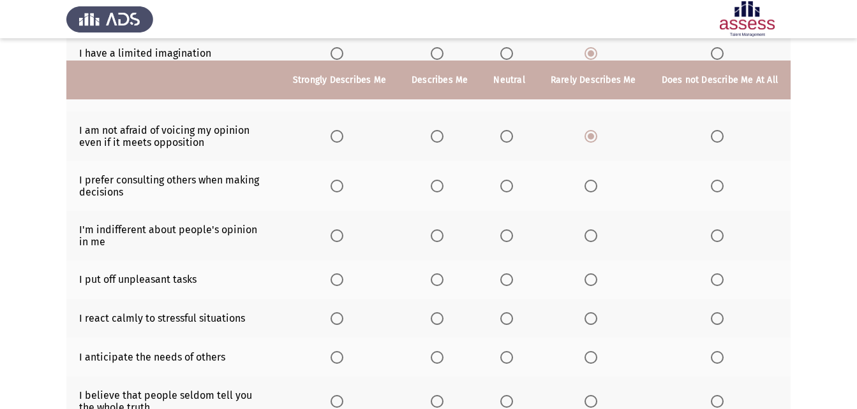
scroll to position [191, 0]
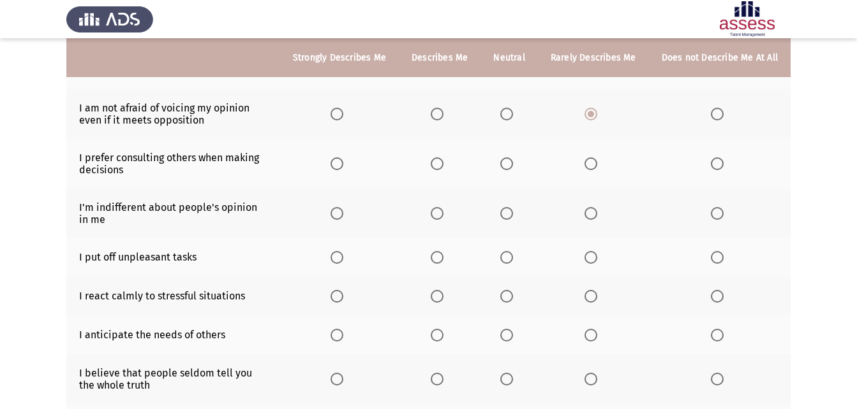
click at [589, 165] on span "Select an option" at bounding box center [590, 164] width 13 height 13
click at [589, 165] on input "Select an option" at bounding box center [590, 164] width 13 height 13
click at [510, 212] on span "Select an option" at bounding box center [506, 213] width 13 height 13
click at [510, 212] on input "Select an option" at bounding box center [506, 213] width 13 height 13
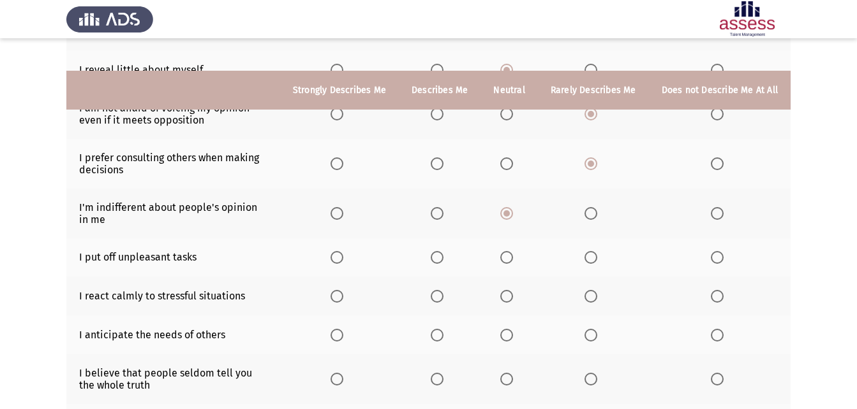
scroll to position [255, 0]
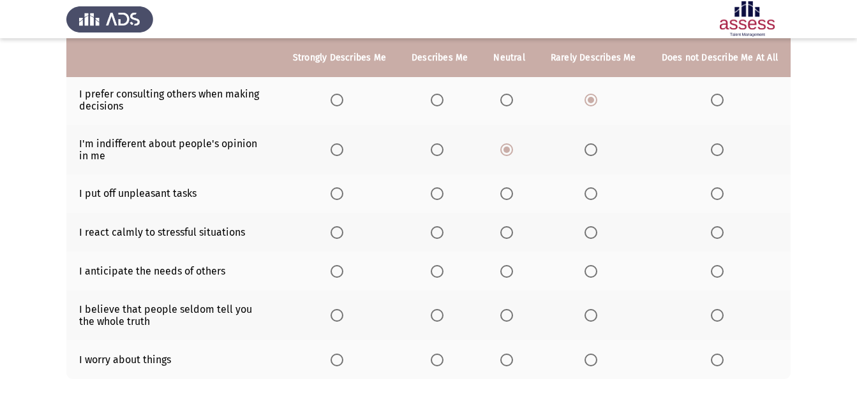
click at [713, 193] on span "Select an option" at bounding box center [716, 193] width 13 height 13
click at [713, 193] on input "Select an option" at bounding box center [716, 193] width 13 height 13
click at [440, 239] on span "Select an option" at bounding box center [436, 232] width 13 height 13
click at [440, 239] on input "Select an option" at bounding box center [436, 232] width 13 height 13
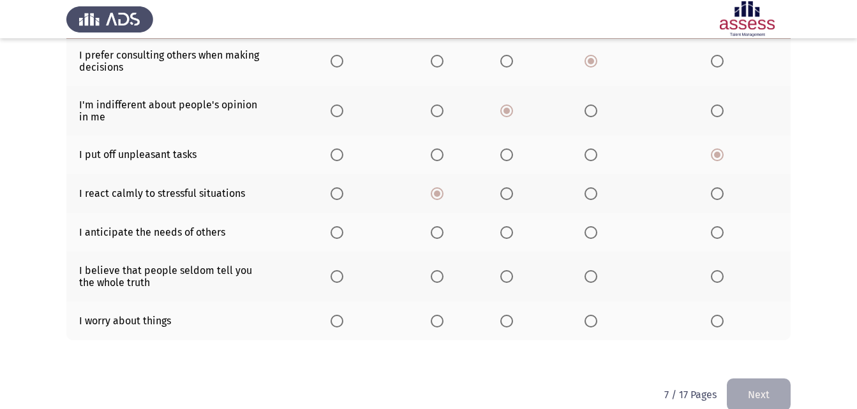
scroll to position [314, 0]
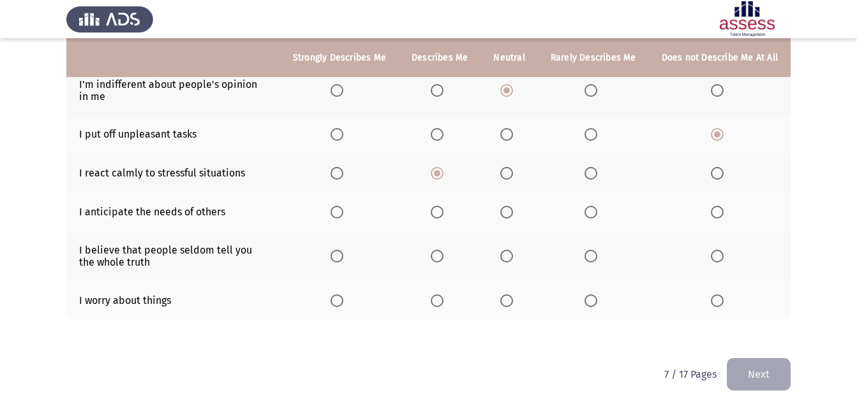
click at [513, 214] on span "Select an option" at bounding box center [506, 212] width 13 height 13
click at [513, 214] on input "Select an option" at bounding box center [506, 212] width 13 height 13
click at [720, 253] on span "Select an option" at bounding box center [716, 256] width 13 height 13
click at [720, 253] on input "Select an option" at bounding box center [716, 256] width 13 height 13
click at [506, 302] on span "Select an option" at bounding box center [506, 301] width 13 height 13
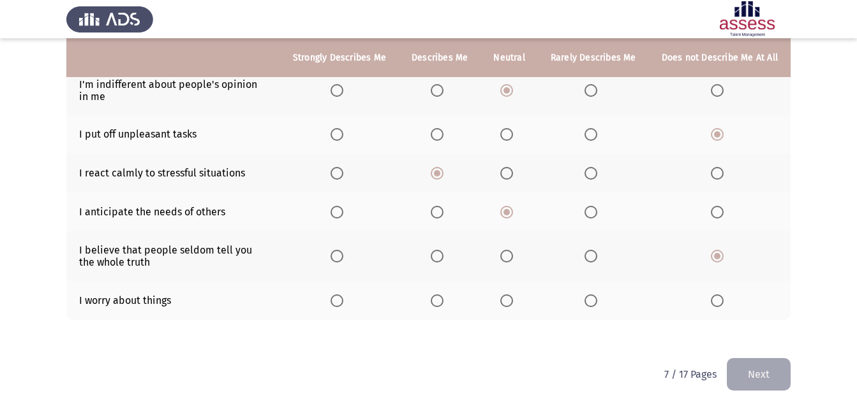
click at [506, 302] on input "Select an option" at bounding box center [506, 301] width 13 height 13
click at [763, 379] on button "Next" at bounding box center [758, 374] width 64 height 33
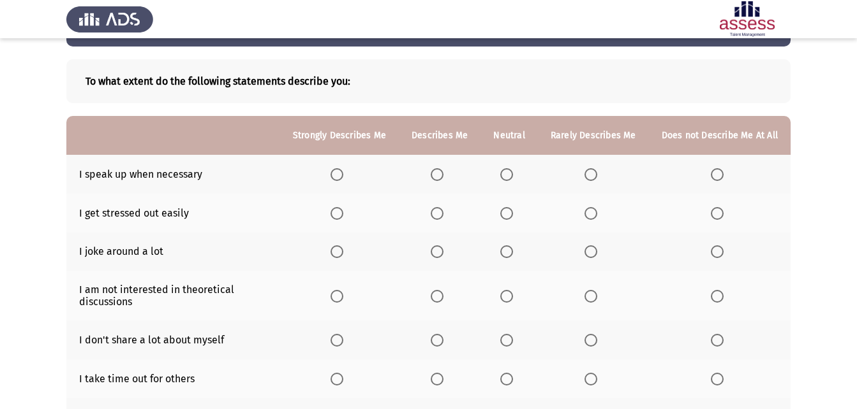
scroll to position [128, 0]
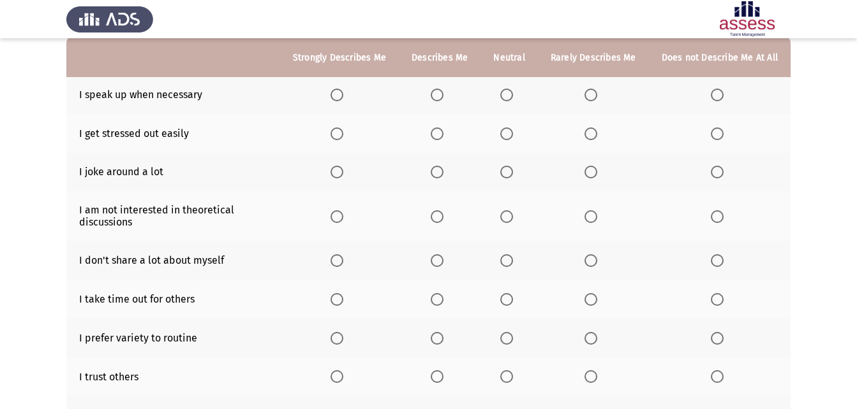
click at [448, 89] on label "Select an option" at bounding box center [439, 95] width 18 height 13
click at [443, 89] on input "Select an option" at bounding box center [436, 95] width 13 height 13
click at [723, 136] on span "Select an option" at bounding box center [716, 134] width 13 height 13
click at [723, 136] on input "Select an option" at bounding box center [716, 134] width 13 height 13
click at [724, 173] on label "Select an option" at bounding box center [719, 172] width 18 height 13
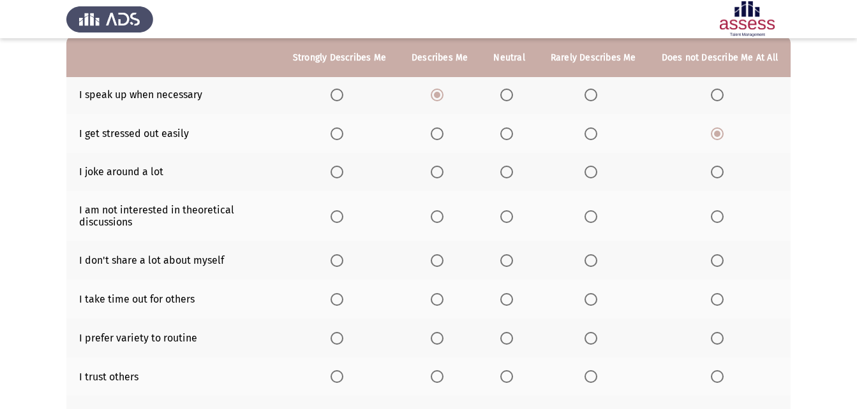
click at [723, 173] on input "Select an option" at bounding box center [716, 172] width 13 height 13
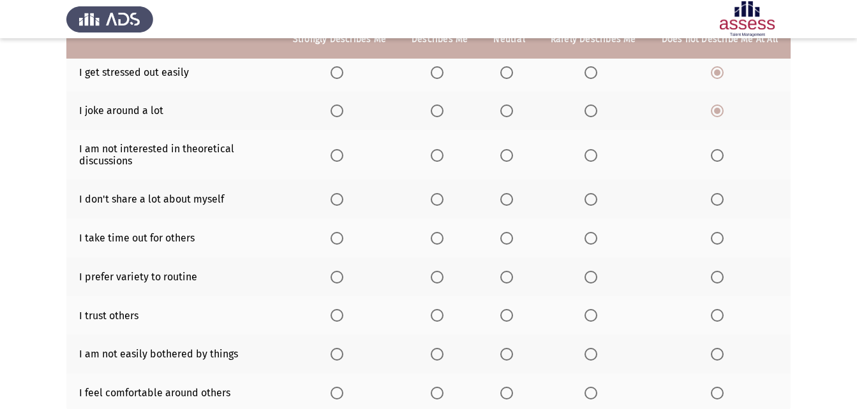
scroll to position [191, 0]
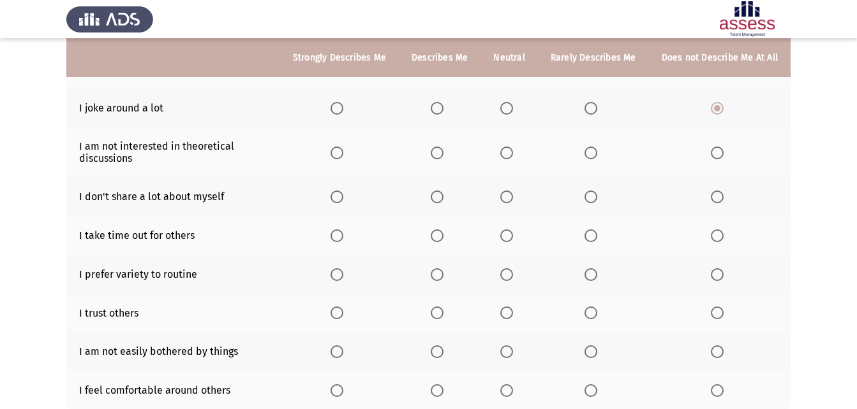
click at [587, 155] on span "Select an option" at bounding box center [590, 153] width 13 height 13
click at [587, 155] on input "Select an option" at bounding box center [590, 153] width 13 height 13
click at [719, 200] on span "Select an option" at bounding box center [716, 197] width 13 height 13
click at [719, 200] on input "Select an option" at bounding box center [716, 197] width 13 height 13
click at [723, 235] on span "Select an option" at bounding box center [716, 236] width 13 height 13
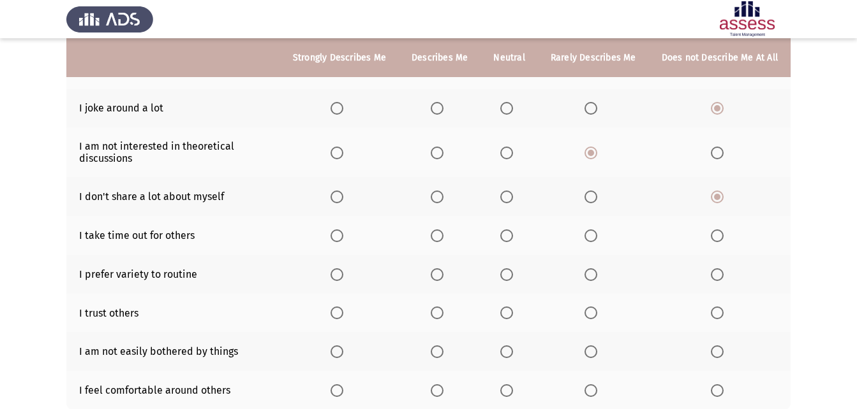
click at [723, 235] on input "Select an option" at bounding box center [716, 236] width 13 height 13
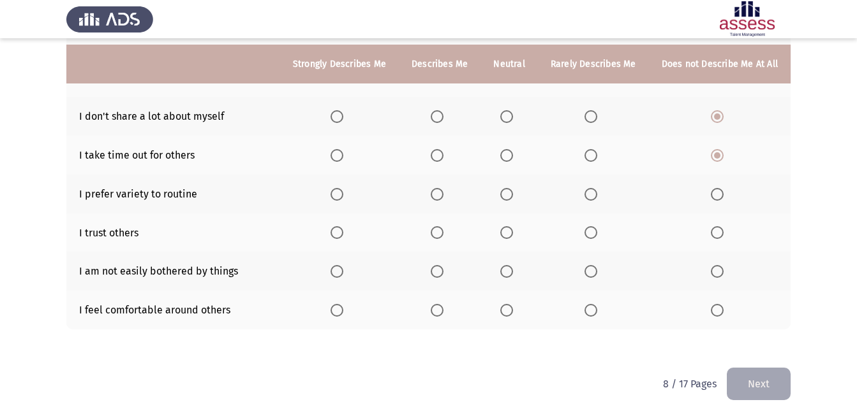
scroll to position [281, 0]
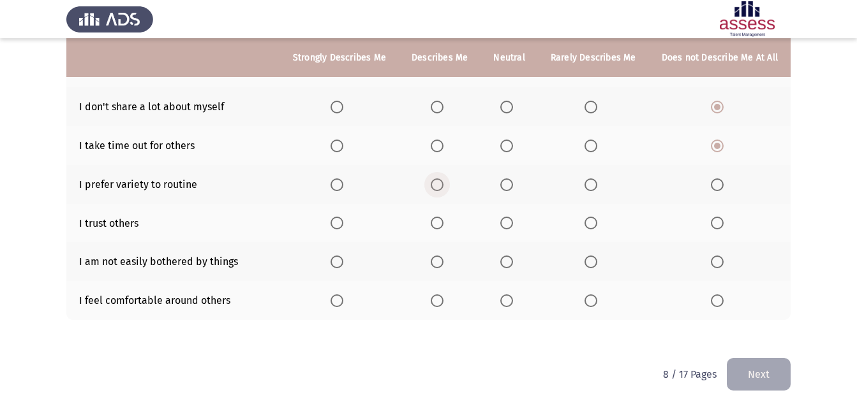
click at [443, 180] on span "Select an option" at bounding box center [436, 185] width 13 height 13
click at [443, 180] on input "Select an option" at bounding box center [436, 185] width 13 height 13
click at [508, 221] on span "Select an option" at bounding box center [506, 223] width 13 height 13
click at [508, 221] on input "Select an option" at bounding box center [506, 223] width 13 height 13
click at [597, 261] on span "Select an option" at bounding box center [590, 262] width 13 height 13
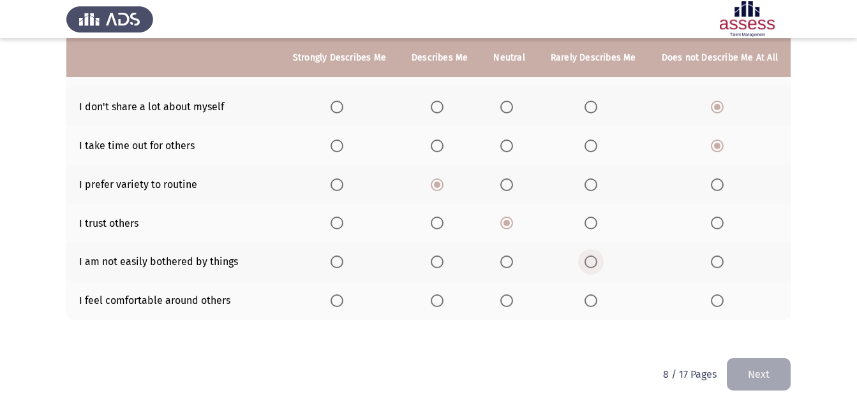
click at [597, 261] on input "Select an option" at bounding box center [590, 262] width 13 height 13
click at [509, 295] on mat-radio-button "Select an option" at bounding box center [509, 300] width 18 height 13
click at [511, 301] on span "Select an option" at bounding box center [506, 301] width 13 height 13
click at [511, 301] on input "Select an option" at bounding box center [506, 301] width 13 height 13
click at [777, 378] on button "Next" at bounding box center [758, 374] width 64 height 33
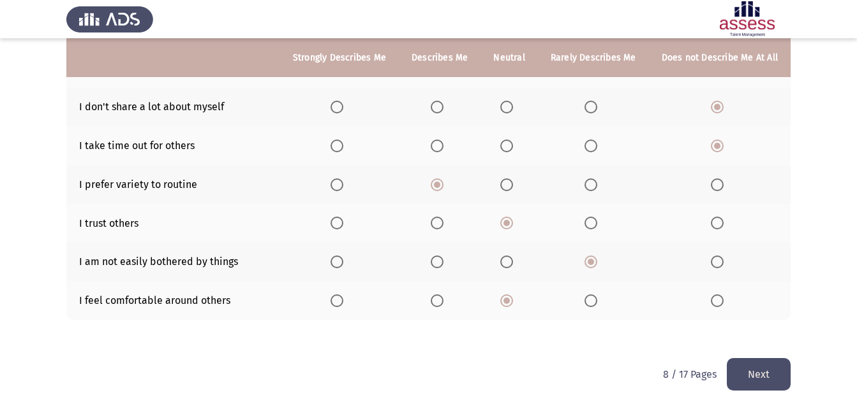
scroll to position [0, 0]
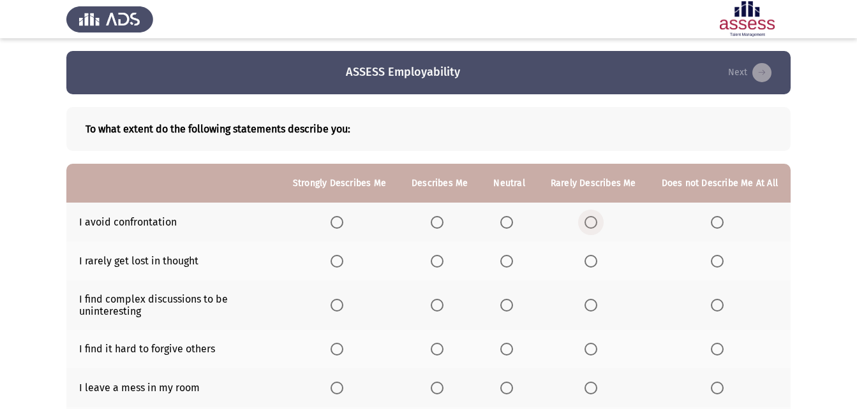
click at [596, 224] on span "Select an option" at bounding box center [590, 222] width 13 height 13
click at [596, 224] on input "Select an option" at bounding box center [590, 222] width 13 height 13
click at [600, 260] on label "Select an option" at bounding box center [593, 261] width 18 height 13
click at [597, 260] on input "Select an option" at bounding box center [590, 261] width 13 height 13
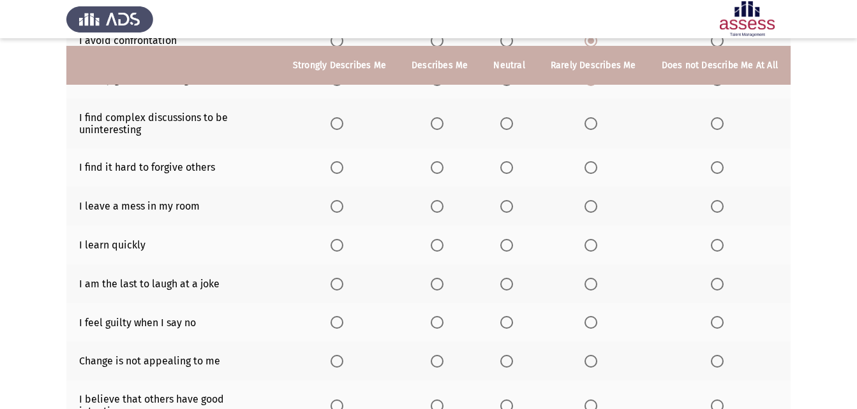
scroll to position [191, 0]
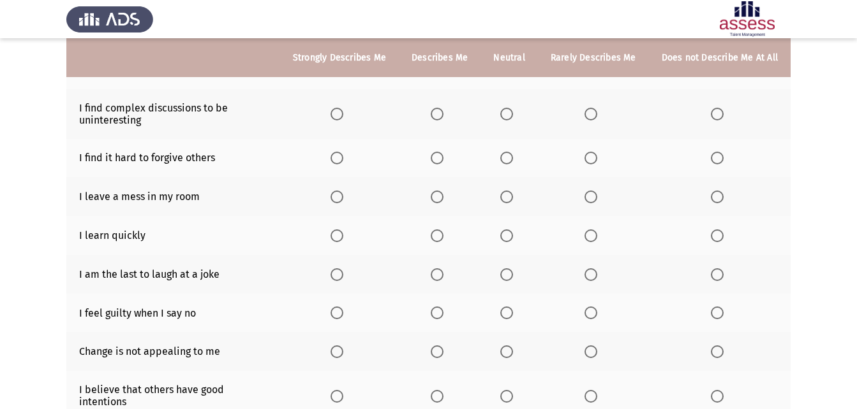
click at [600, 112] on label "Select an option" at bounding box center [593, 114] width 18 height 13
click at [597, 112] on input "Select an option" at bounding box center [590, 114] width 13 height 13
click at [441, 108] on span "Select an option" at bounding box center [436, 114] width 13 height 13
click at [441, 108] on input "Select an option" at bounding box center [436, 114] width 13 height 13
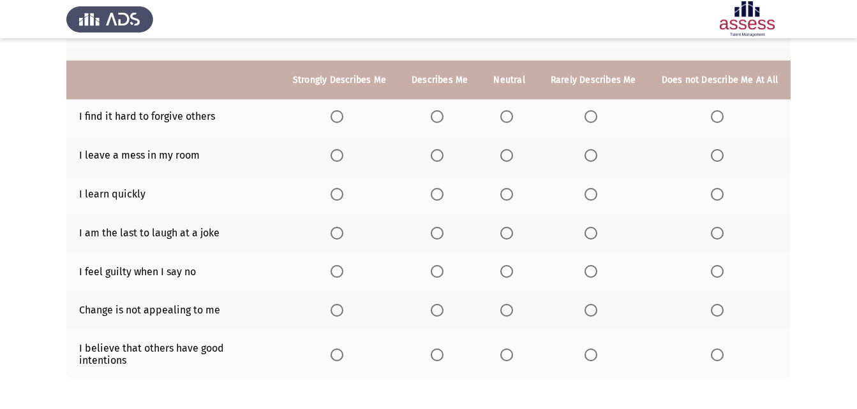
scroll to position [255, 0]
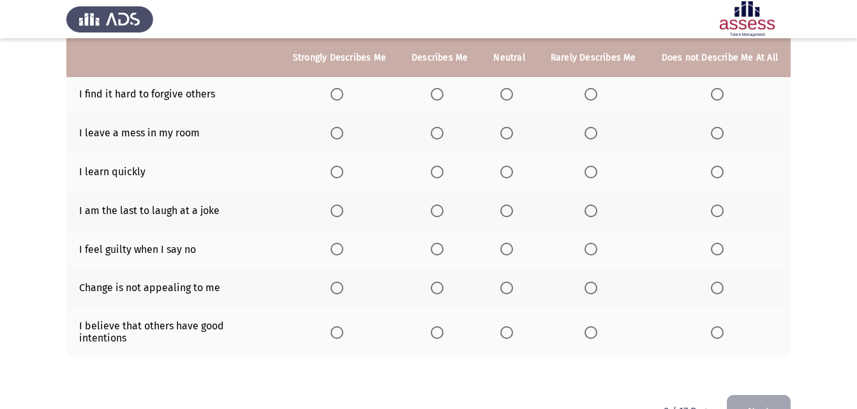
drag, startPoint x: 586, startPoint y: 86, endPoint x: 599, endPoint y: 97, distance: 16.7
click at [592, 91] on th at bounding box center [593, 94] width 111 height 39
click at [597, 97] on span "Select an option" at bounding box center [590, 94] width 13 height 13
click at [597, 97] on input "Select an option" at bounding box center [590, 94] width 13 height 13
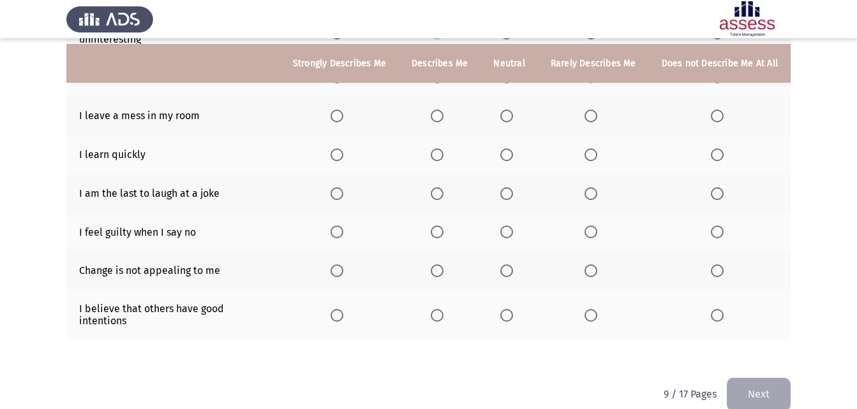
scroll to position [281, 0]
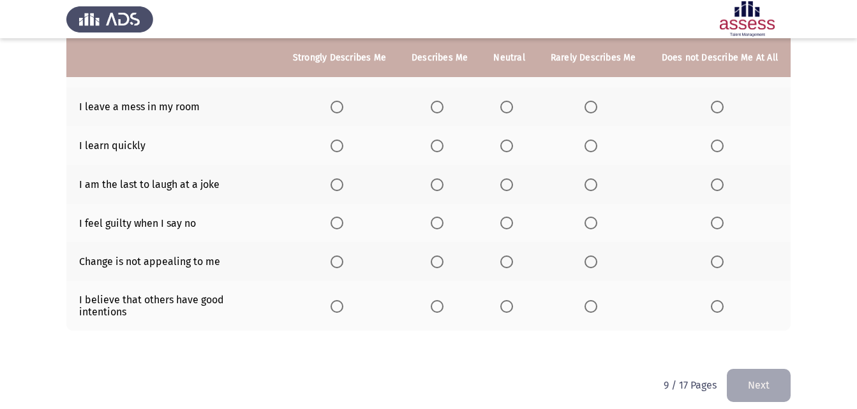
click at [723, 104] on span "Select an option" at bounding box center [716, 107] width 13 height 13
click at [723, 104] on input "Select an option" at bounding box center [716, 107] width 13 height 13
click at [441, 147] on span "Select an option" at bounding box center [436, 146] width 13 height 13
click at [441, 147] on input "Select an option" at bounding box center [436, 146] width 13 height 13
click at [726, 186] on label "Select an option" at bounding box center [719, 185] width 18 height 13
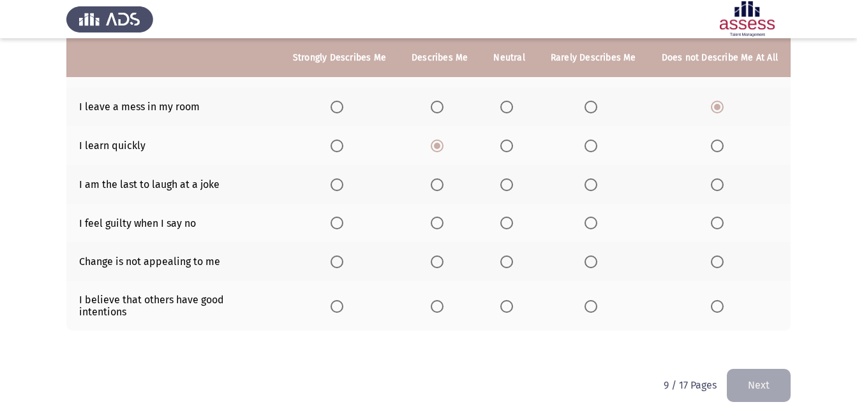
click at [723, 186] on input "Select an option" at bounding box center [716, 185] width 13 height 13
click at [505, 227] on span "Select an option" at bounding box center [506, 223] width 13 height 13
click at [505, 227] on input "Select an option" at bounding box center [506, 223] width 13 height 13
click at [720, 263] on span "Select an option" at bounding box center [716, 262] width 13 height 13
click at [720, 263] on input "Select an option" at bounding box center [716, 262] width 13 height 13
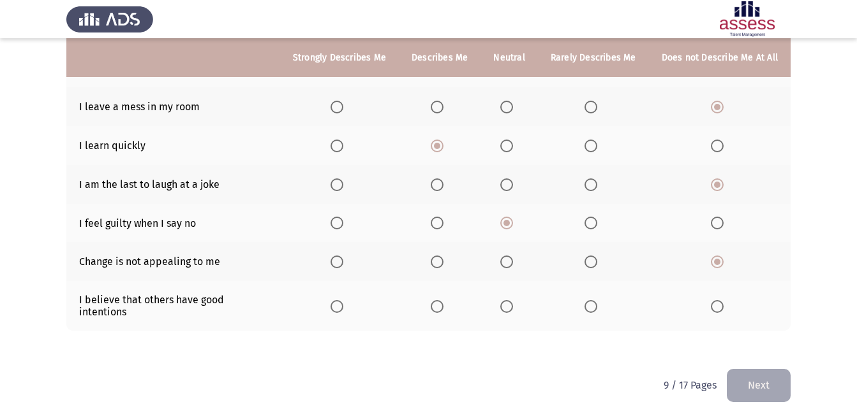
click at [511, 292] on th at bounding box center [508, 306] width 57 height 50
click at [511, 300] on span "Select an option" at bounding box center [506, 306] width 13 height 13
click at [511, 300] on input "Select an option" at bounding box center [506, 306] width 13 height 13
click at [786, 379] on button "Next" at bounding box center [758, 385] width 64 height 33
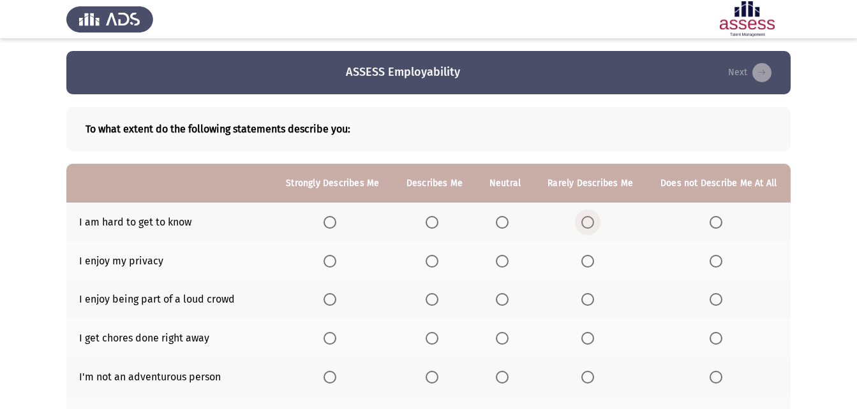
click at [595, 219] on label "Select an option" at bounding box center [590, 222] width 18 height 13
click at [594, 219] on input "Select an option" at bounding box center [587, 222] width 13 height 13
click at [429, 263] on span "Select an option" at bounding box center [431, 261] width 13 height 13
click at [429, 263] on input "Select an option" at bounding box center [431, 261] width 13 height 13
click at [431, 300] on span "Select an option" at bounding box center [431, 299] width 13 height 13
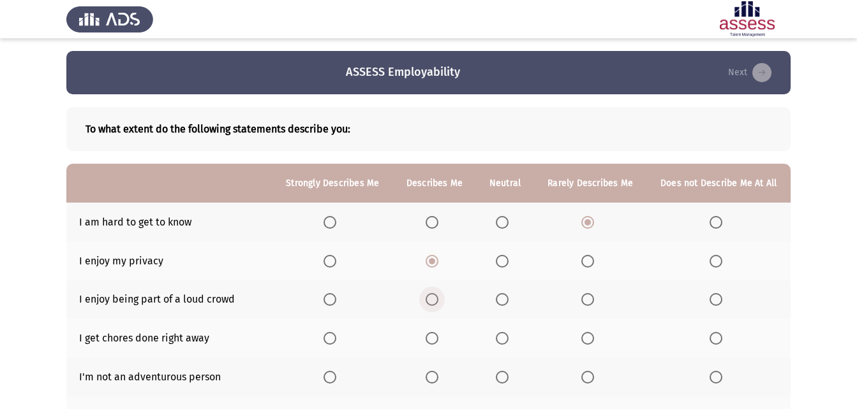
click at [431, 300] on input "Select an option" at bounding box center [431, 299] width 13 height 13
click at [504, 381] on span "Select an option" at bounding box center [502, 377] width 13 height 13
click at [504, 381] on input "Select an option" at bounding box center [502, 377] width 13 height 13
click at [590, 337] on span "Select an option" at bounding box center [587, 338] width 13 height 13
click at [590, 337] on input "Select an option" at bounding box center [587, 338] width 13 height 13
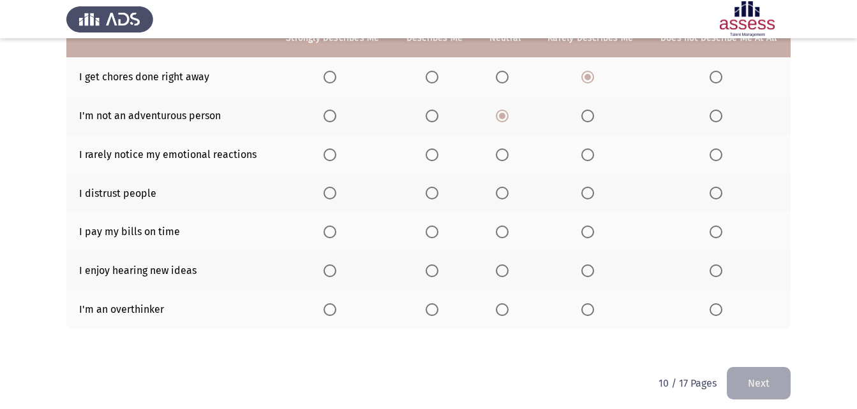
scroll to position [270, 0]
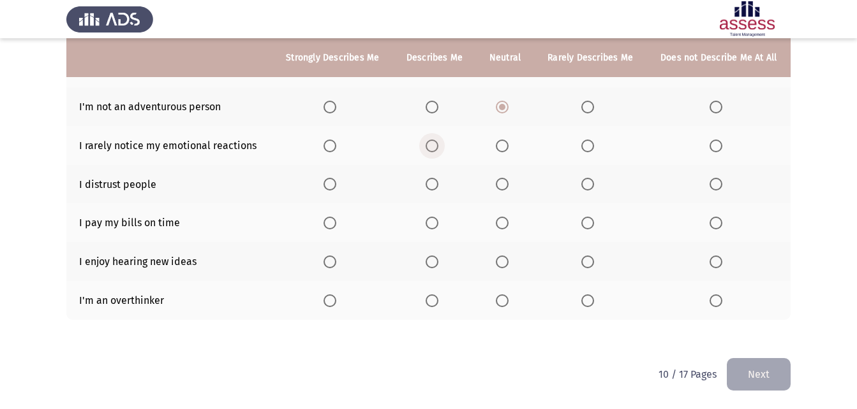
click at [431, 148] on span "Select an option" at bounding box center [431, 146] width 13 height 13
click at [431, 148] on input "Select an option" at bounding box center [431, 146] width 13 height 13
click at [718, 178] on mat-radio-button "Select an option" at bounding box center [718, 184] width 18 height 13
click at [717, 184] on span "Select an option" at bounding box center [715, 184] width 13 height 13
click at [717, 184] on input "Select an option" at bounding box center [715, 184] width 13 height 13
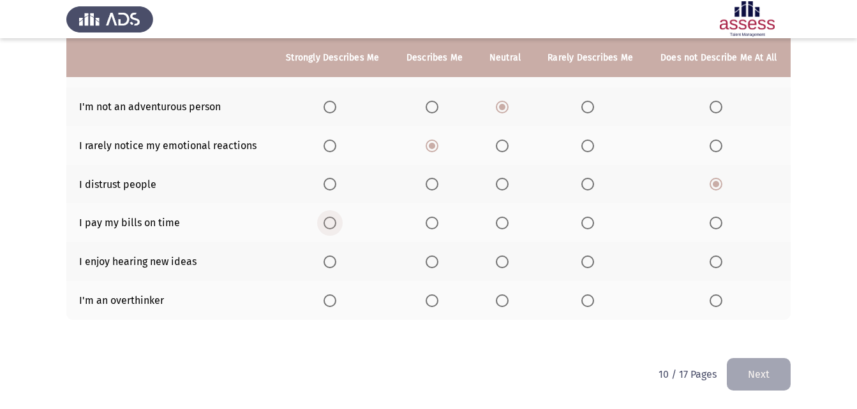
click at [327, 219] on span "Select an option" at bounding box center [329, 223] width 13 height 13
click at [327, 219] on input "Select an option" at bounding box center [329, 223] width 13 height 13
click at [332, 259] on span "Select an option" at bounding box center [329, 262] width 13 height 13
click at [332, 259] on input "Select an option" at bounding box center [329, 262] width 13 height 13
click at [431, 304] on span "Select an option" at bounding box center [431, 301] width 13 height 13
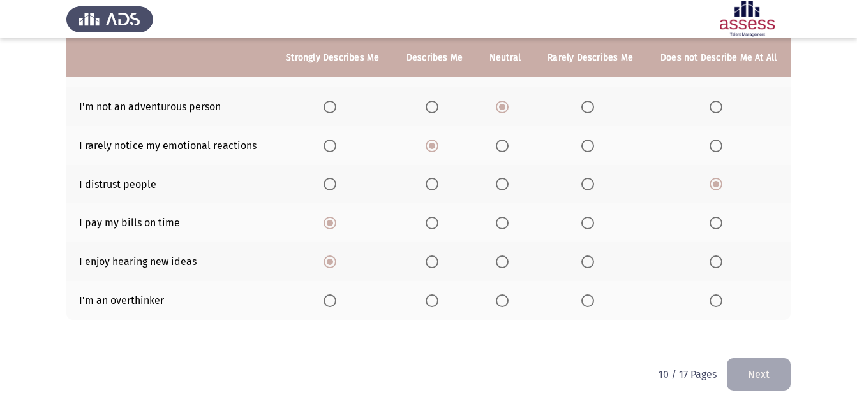
click at [431, 304] on input "Select an option" at bounding box center [431, 301] width 13 height 13
click at [767, 377] on button "Next" at bounding box center [758, 374] width 64 height 33
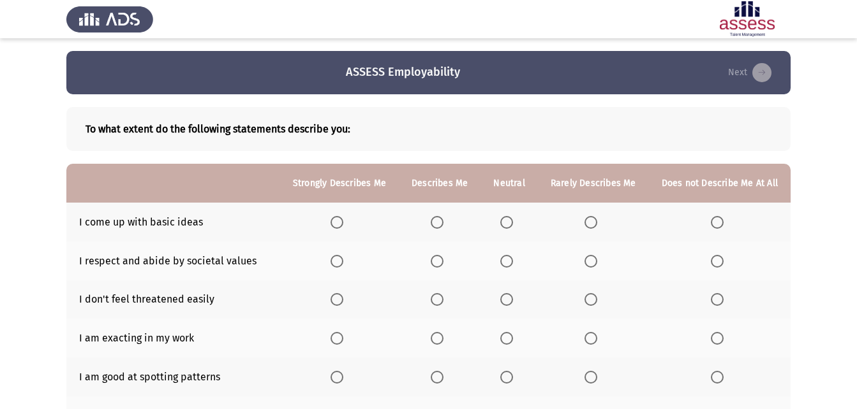
click at [343, 222] on span "Select an option" at bounding box center [336, 222] width 13 height 13
click at [343, 222] on input "Select an option" at bounding box center [336, 222] width 13 height 13
click at [339, 262] on span "Select an option" at bounding box center [336, 261] width 13 height 13
click at [339, 262] on input "Select an option" at bounding box center [336, 261] width 13 height 13
click at [507, 300] on span "Select an option" at bounding box center [506, 299] width 13 height 13
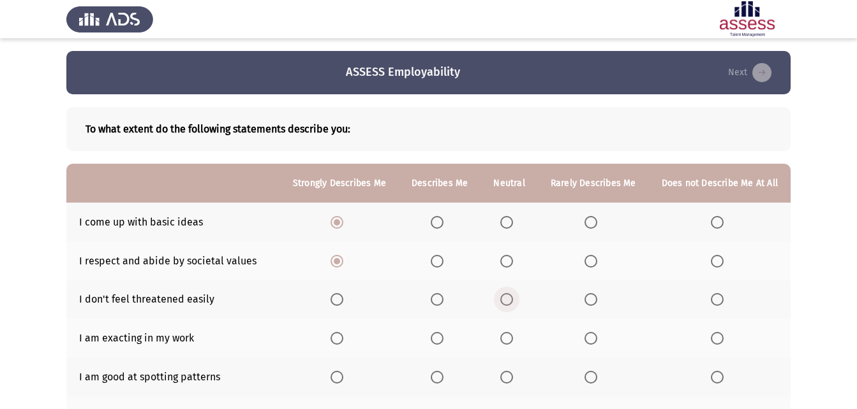
click at [507, 300] on input "Select an option" at bounding box center [506, 299] width 13 height 13
click at [518, 340] on label "Select an option" at bounding box center [509, 338] width 18 height 13
click at [513, 340] on input "Select an option" at bounding box center [506, 338] width 13 height 13
click at [443, 382] on span "Select an option" at bounding box center [436, 377] width 13 height 13
click at [443, 382] on input "Select an option" at bounding box center [436, 377] width 13 height 13
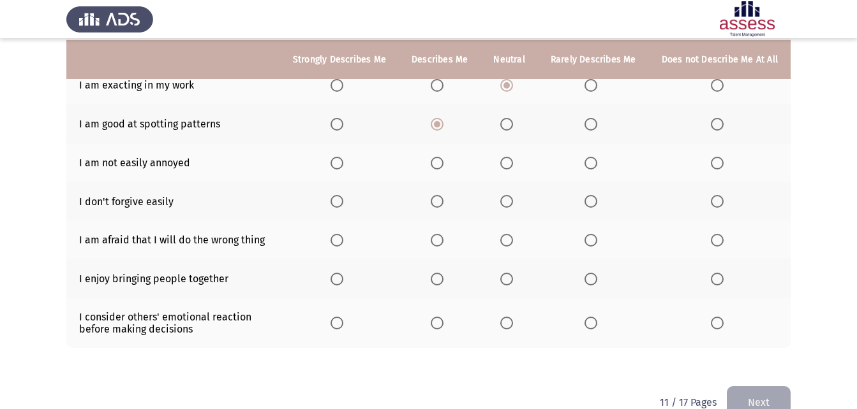
scroll to position [255, 0]
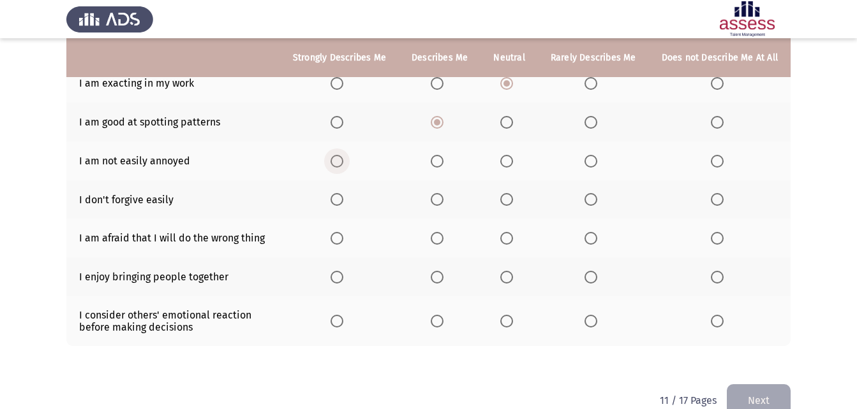
click at [343, 160] on span "Select an option" at bounding box center [336, 161] width 13 height 13
click at [343, 160] on input "Select an option" at bounding box center [336, 161] width 13 height 13
click at [587, 196] on span "Select an option" at bounding box center [590, 199] width 13 height 13
click at [587, 196] on input "Select an option" at bounding box center [590, 199] width 13 height 13
click at [442, 239] on span "Select an option" at bounding box center [436, 238] width 13 height 13
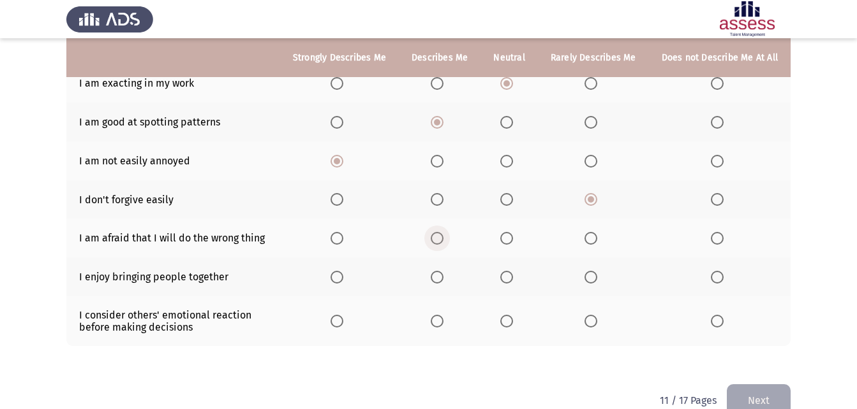
click at [442, 239] on input "Select an option" at bounding box center [436, 238] width 13 height 13
click at [508, 239] on span "Select an option" at bounding box center [506, 238] width 13 height 13
click at [508, 239] on input "Select an option" at bounding box center [506, 238] width 13 height 13
click at [441, 241] on span "Select an option" at bounding box center [436, 238] width 13 height 13
click at [441, 241] on input "Select an option" at bounding box center [436, 238] width 13 height 13
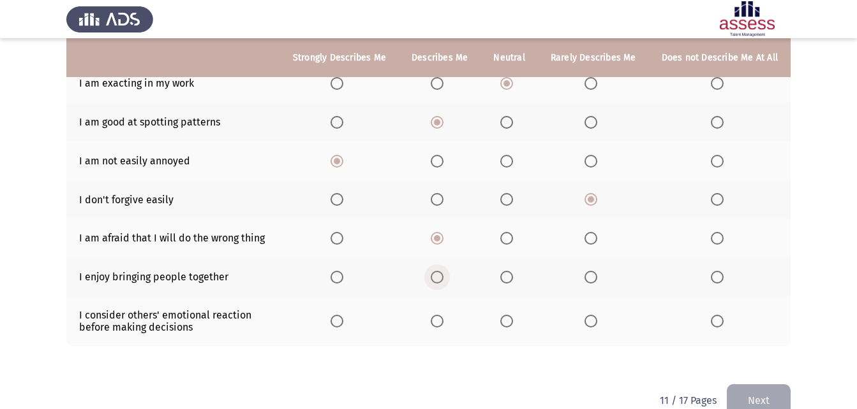
click at [437, 275] on span "Select an option" at bounding box center [436, 277] width 13 height 13
click at [437, 275] on input "Select an option" at bounding box center [436, 277] width 13 height 13
click at [341, 323] on span "Select an option" at bounding box center [336, 321] width 13 height 13
click at [341, 323] on input "Select an option" at bounding box center [336, 321] width 13 height 13
click at [756, 386] on button "Next" at bounding box center [758, 401] width 64 height 33
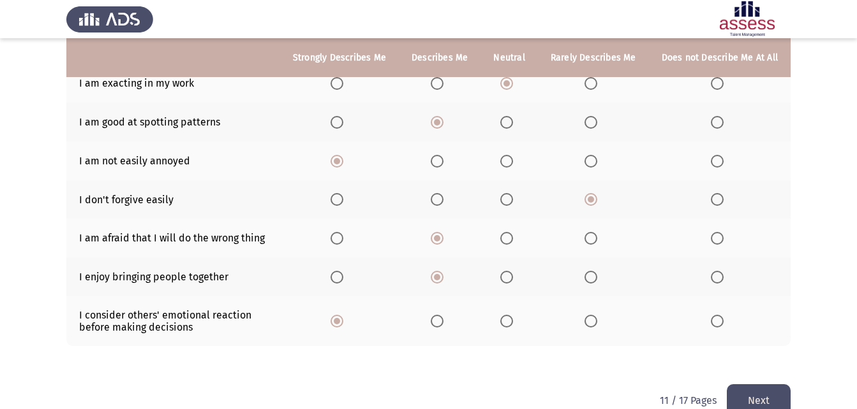
scroll to position [0, 0]
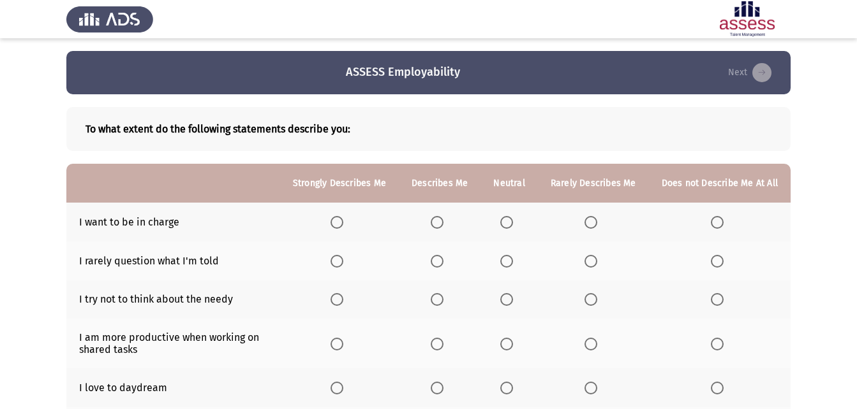
click at [343, 220] on span "Select an option" at bounding box center [336, 222] width 13 height 13
click at [343, 220] on input "Select an option" at bounding box center [336, 222] width 13 height 13
click at [507, 260] on span "Select an option" at bounding box center [506, 261] width 13 height 13
click at [507, 260] on input "Select an option" at bounding box center [506, 261] width 13 height 13
click at [724, 300] on label "Select an option" at bounding box center [719, 299] width 18 height 13
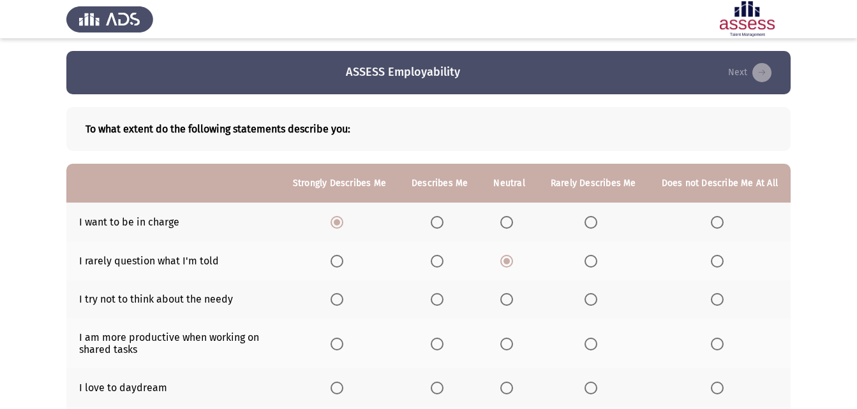
click at [723, 300] on input "Select an option" at bounding box center [716, 299] width 13 height 13
click at [726, 346] on label "Select an option" at bounding box center [719, 344] width 18 height 13
click at [723, 346] on input "Select an option" at bounding box center [716, 344] width 13 height 13
click at [513, 385] on span "Select an option" at bounding box center [506, 388] width 13 height 13
click at [513, 385] on input "Select an option" at bounding box center [506, 388] width 13 height 13
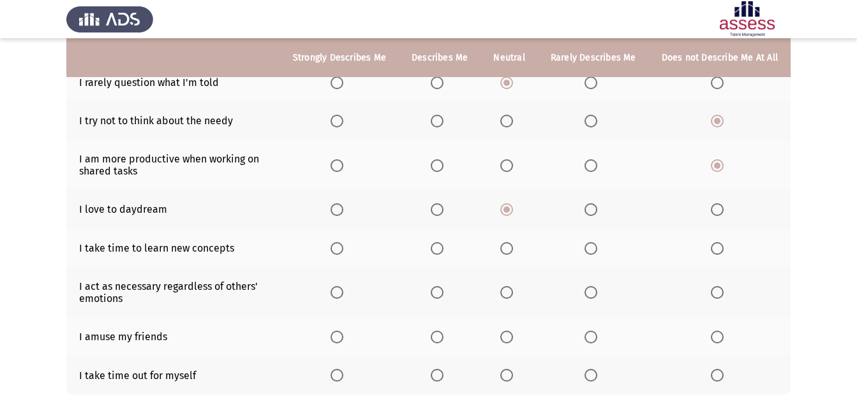
scroll to position [191, 0]
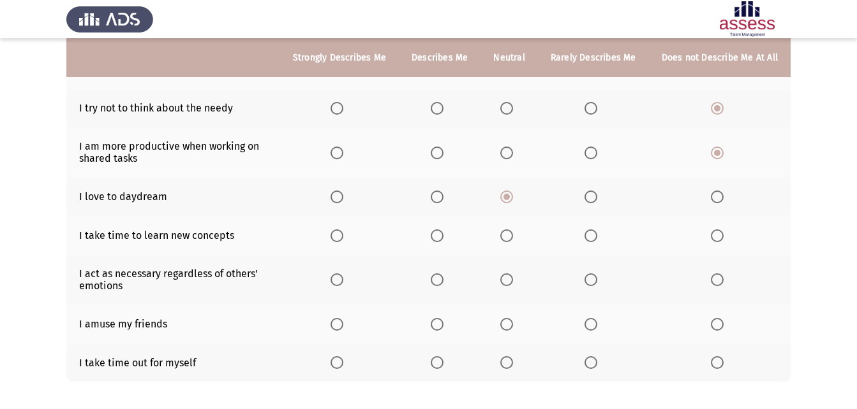
click at [443, 237] on span "Select an option" at bounding box center [436, 236] width 13 height 13
click at [443, 237] on input "Select an option" at bounding box center [436, 236] width 13 height 13
click at [443, 281] on span "Select an option" at bounding box center [436, 280] width 13 height 13
click at [443, 281] on input "Select an option" at bounding box center [436, 280] width 13 height 13
click at [591, 324] on span "Select an option" at bounding box center [590, 324] width 13 height 13
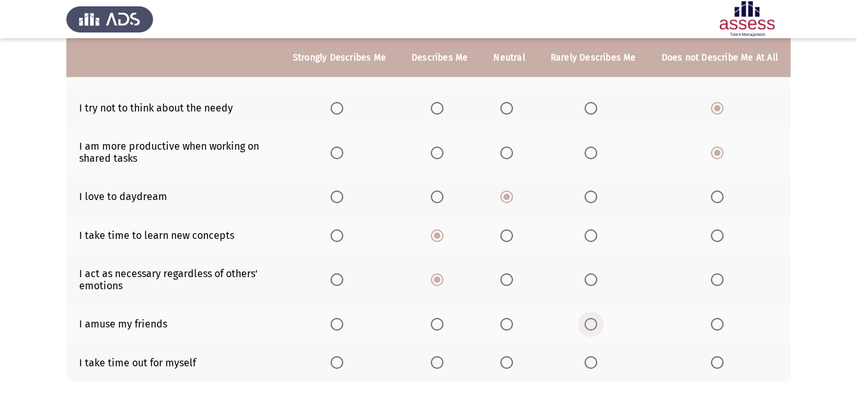
click at [591, 324] on input "Select an option" at bounding box center [590, 324] width 13 height 13
click at [343, 364] on span "Select an option" at bounding box center [336, 363] width 13 height 13
click at [343, 364] on input "Select an option" at bounding box center [336, 363] width 13 height 13
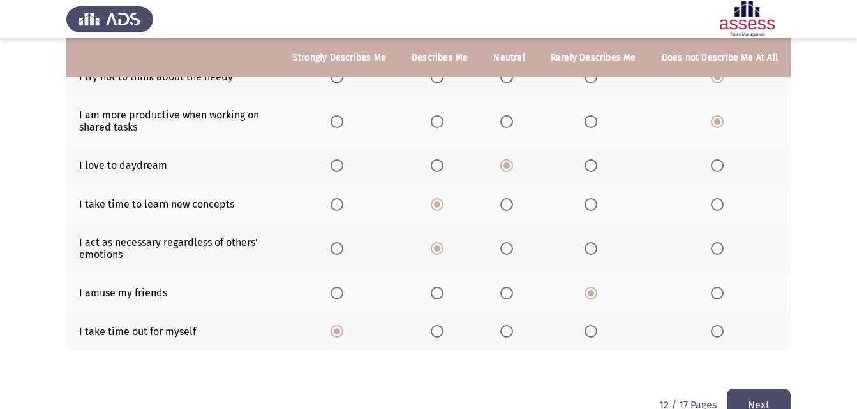
scroll to position [253, 0]
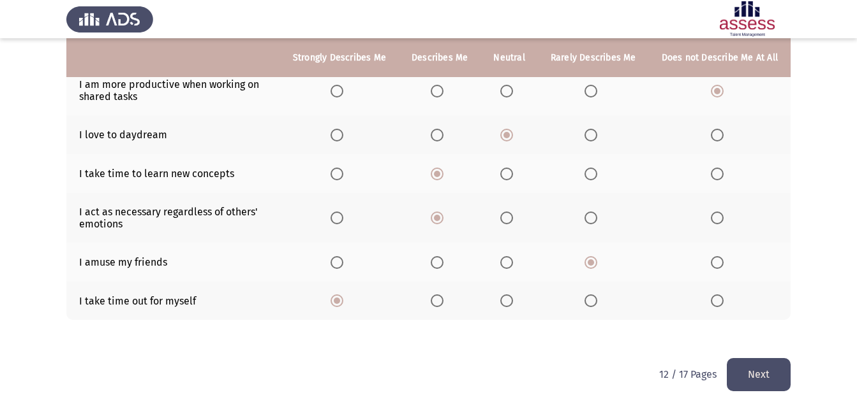
click at [738, 366] on button "Next" at bounding box center [758, 374] width 64 height 33
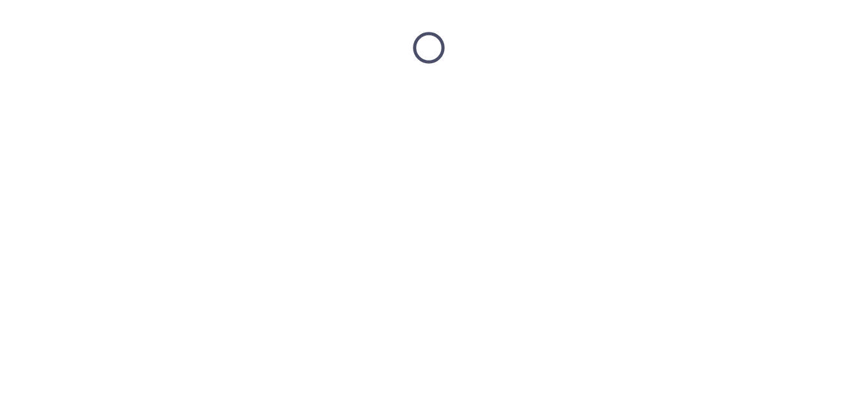
scroll to position [0, 0]
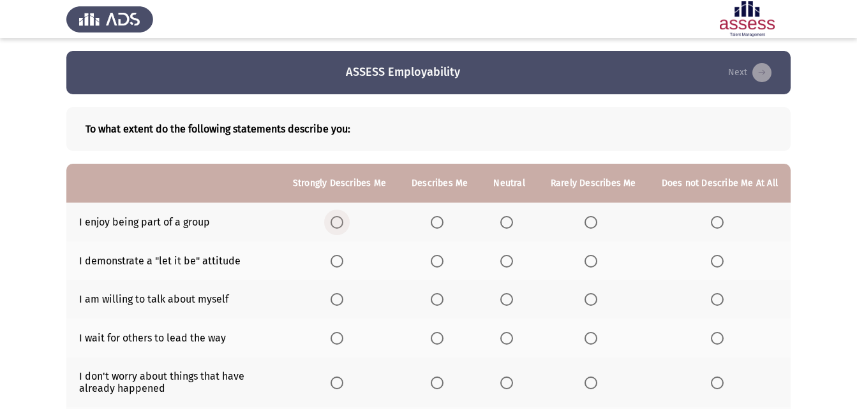
click at [343, 219] on span "Select an option" at bounding box center [336, 222] width 13 height 13
click at [343, 219] on input "Select an option" at bounding box center [336, 222] width 13 height 13
click at [438, 261] on span "Select an option" at bounding box center [436, 261] width 13 height 13
click at [438, 261] on input "Select an option" at bounding box center [436, 261] width 13 height 13
click at [510, 301] on span "Select an option" at bounding box center [506, 299] width 13 height 13
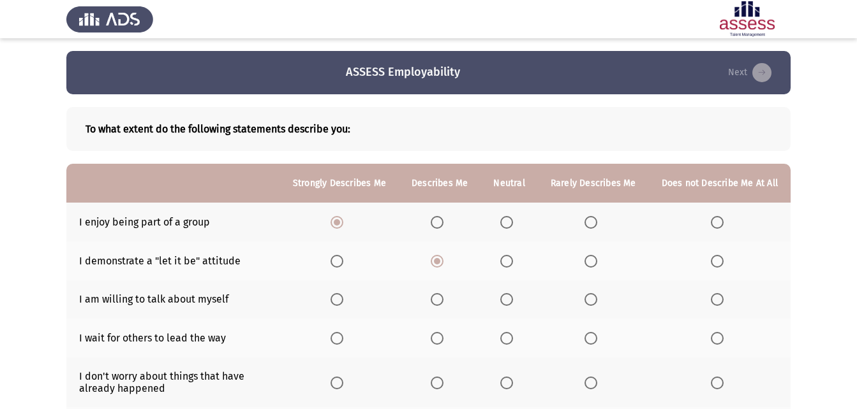
click at [510, 301] on input "Select an option" at bounding box center [506, 299] width 13 height 13
click at [591, 338] on span "Select an option" at bounding box center [590, 338] width 13 height 13
click at [591, 338] on input "Select an option" at bounding box center [590, 338] width 13 height 13
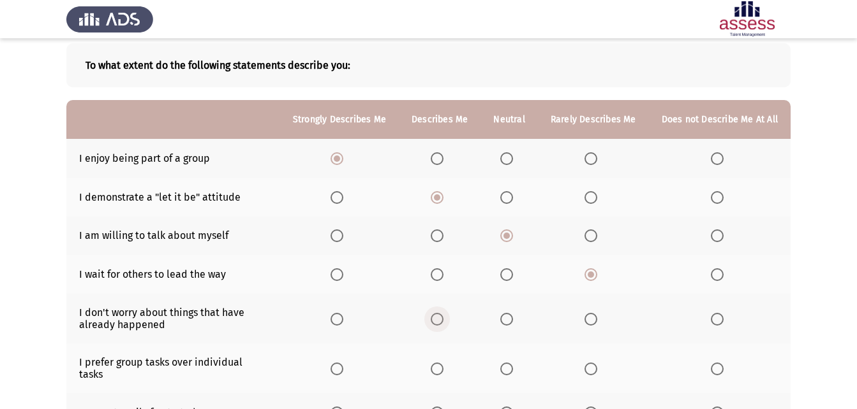
click at [442, 324] on span "Select an option" at bounding box center [436, 319] width 13 height 13
click at [442, 324] on input "Select an option" at bounding box center [436, 319] width 13 height 13
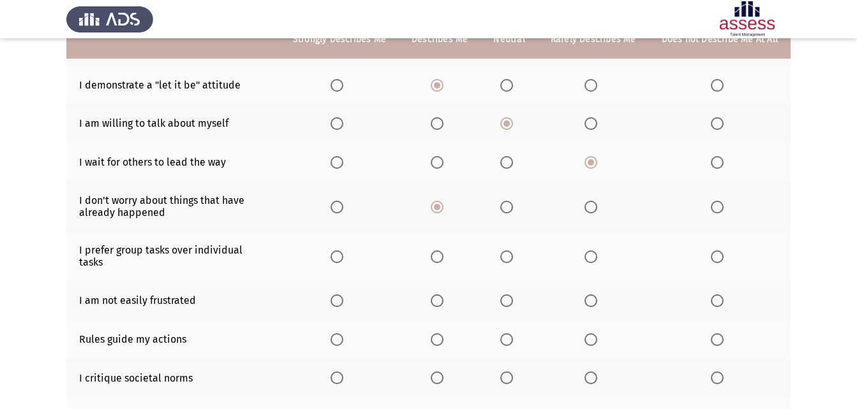
scroll to position [191, 0]
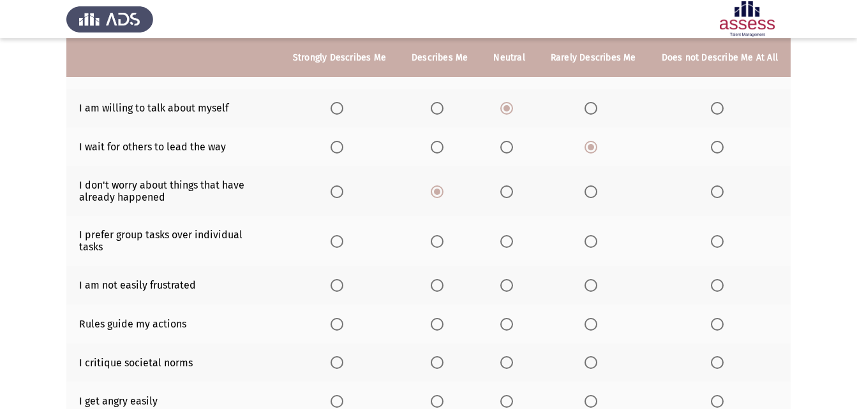
click at [343, 235] on span "Select an option" at bounding box center [336, 241] width 13 height 13
click at [343, 235] on input "Select an option" at bounding box center [336, 241] width 13 height 13
click at [512, 279] on span "Select an option" at bounding box center [506, 285] width 13 height 13
click at [512, 279] on input "Select an option" at bounding box center [506, 285] width 13 height 13
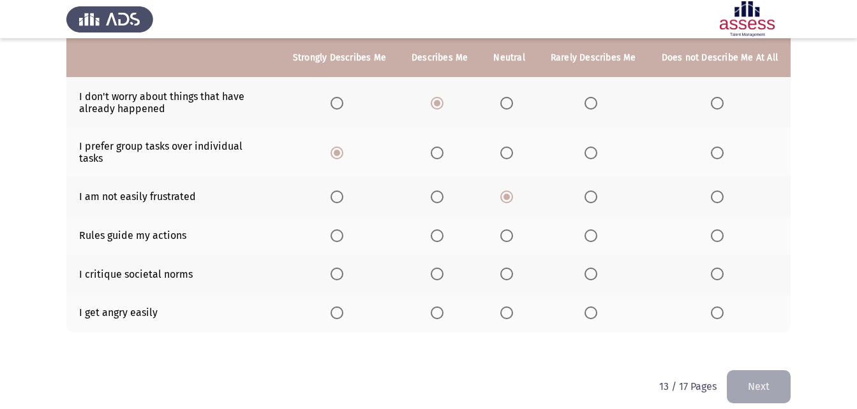
scroll to position [281, 0]
click at [343, 228] on span "Select an option" at bounding box center [336, 234] width 13 height 13
click at [343, 228] on input "Select an option" at bounding box center [336, 234] width 13 height 13
click at [513, 267] on span "Select an option" at bounding box center [506, 273] width 13 height 13
click at [513, 267] on input "Select an option" at bounding box center [506, 273] width 13 height 13
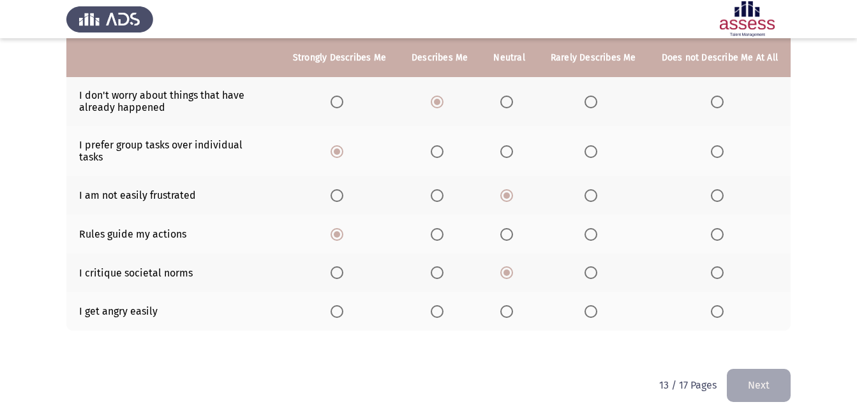
click at [594, 305] on span "Select an option" at bounding box center [590, 311] width 13 height 13
click at [594, 305] on input "Select an option" at bounding box center [590, 311] width 13 height 13
click at [740, 372] on button "Next" at bounding box center [758, 385] width 64 height 33
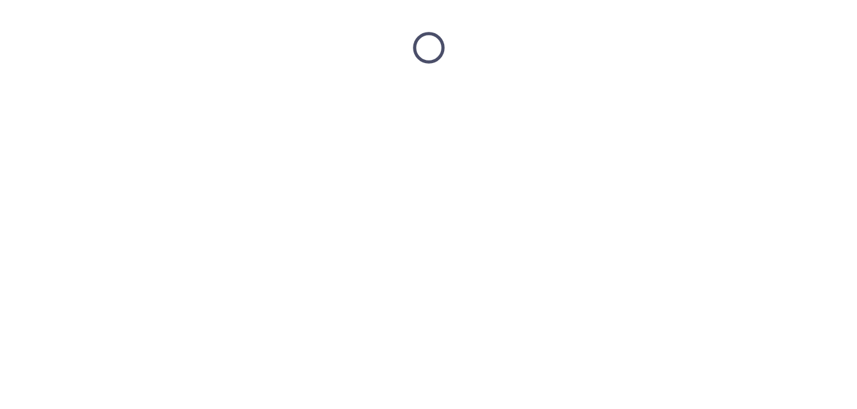
scroll to position [0, 0]
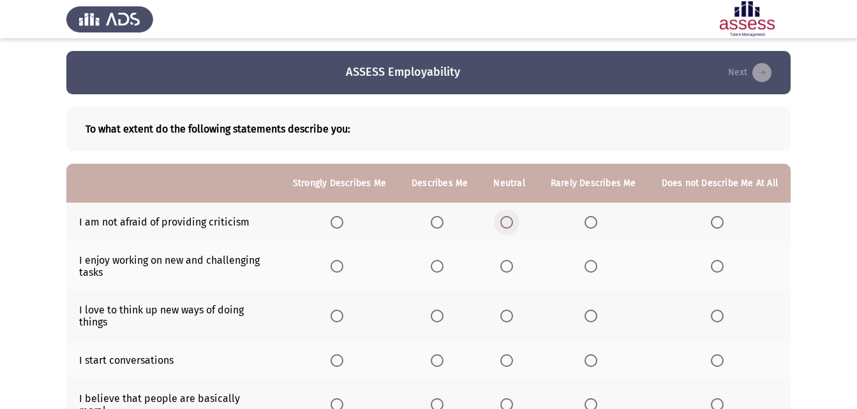
click at [512, 223] on span "Select an option" at bounding box center [506, 222] width 13 height 13
click at [512, 223] on input "Select an option" at bounding box center [506, 222] width 13 height 13
click at [590, 226] on span "Select an option" at bounding box center [590, 222] width 13 height 13
click at [590, 226] on input "Select an option" at bounding box center [590, 222] width 13 height 13
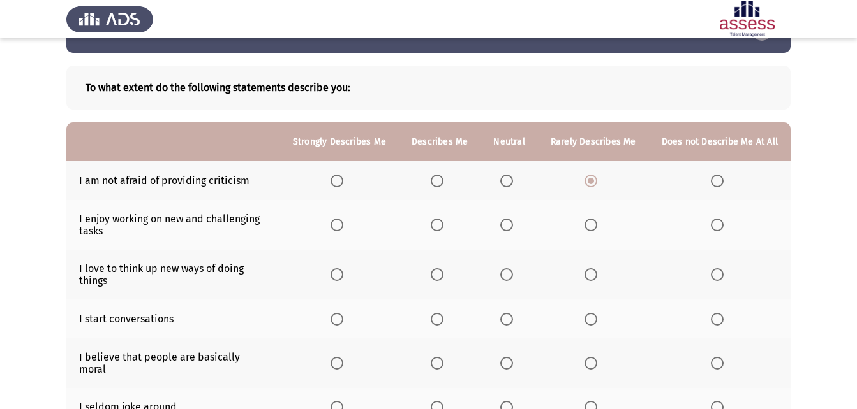
scroll to position [64, 0]
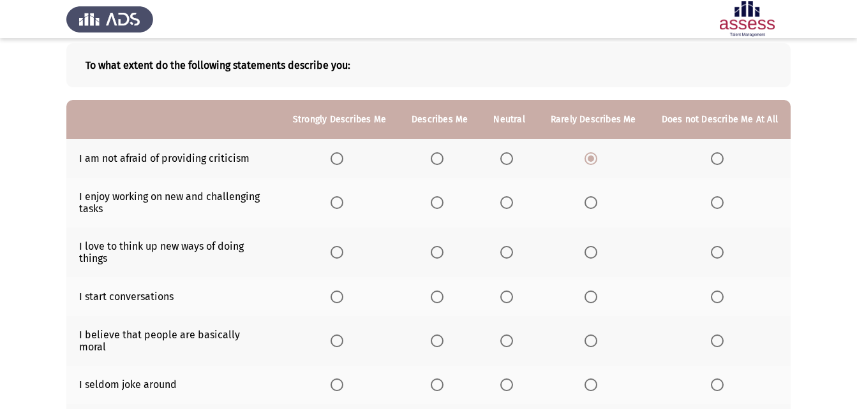
click at [343, 201] on span "Select an option" at bounding box center [336, 202] width 13 height 13
click at [343, 201] on input "Select an option" at bounding box center [336, 202] width 13 height 13
click at [443, 251] on span "Select an option" at bounding box center [436, 252] width 13 height 13
click at [443, 251] on input "Select an option" at bounding box center [436, 252] width 13 height 13
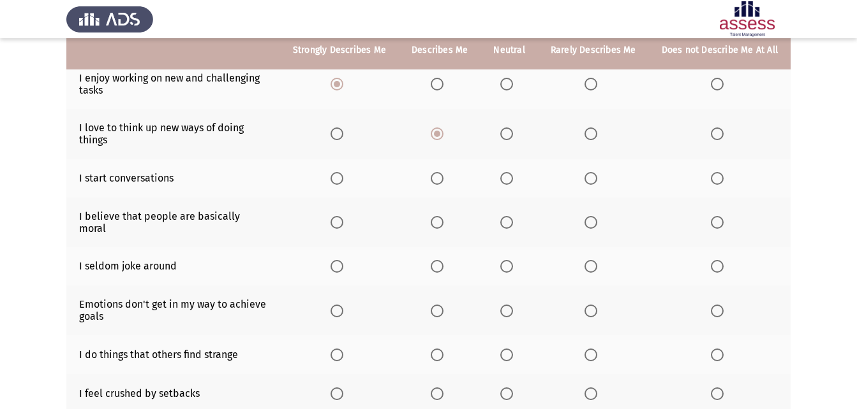
scroll to position [191, 0]
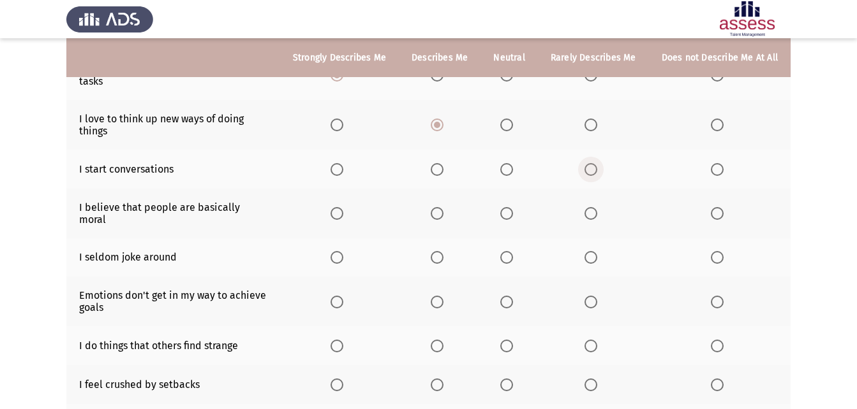
click at [597, 168] on span "Select an option" at bounding box center [590, 169] width 13 height 13
click at [597, 168] on input "Select an option" at bounding box center [590, 169] width 13 height 13
click at [348, 209] on label "Select an option" at bounding box center [339, 213] width 18 height 13
click at [343, 209] on input "Select an option" at bounding box center [336, 213] width 13 height 13
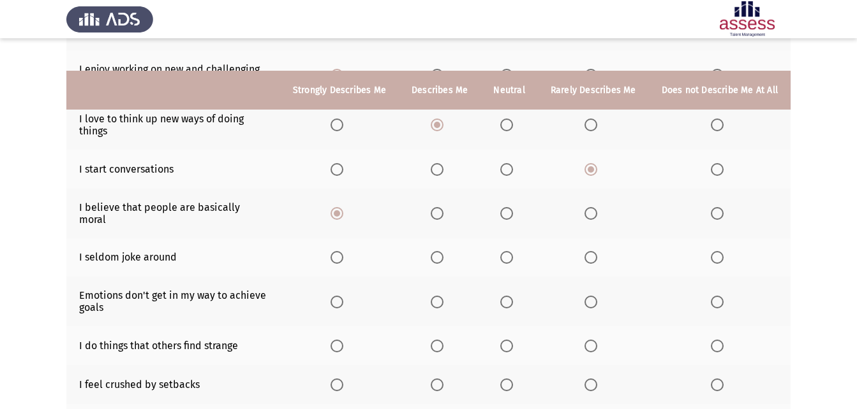
scroll to position [255, 0]
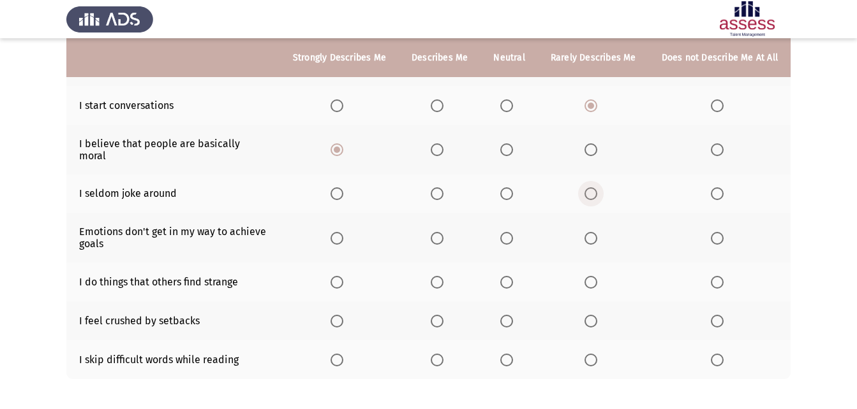
click at [597, 187] on span "Select an option" at bounding box center [590, 193] width 13 height 13
click at [597, 187] on input "Select an option" at bounding box center [590, 193] width 13 height 13
click at [448, 233] on label "Select an option" at bounding box center [439, 238] width 18 height 13
click at [443, 233] on input "Select an option" at bounding box center [436, 238] width 13 height 13
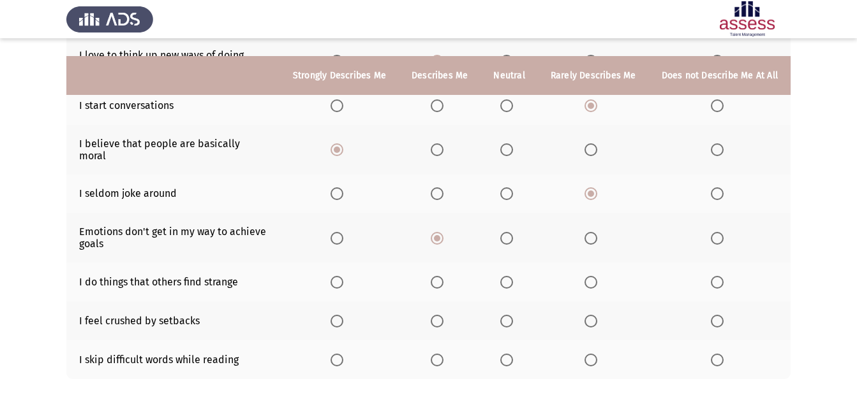
scroll to position [303, 0]
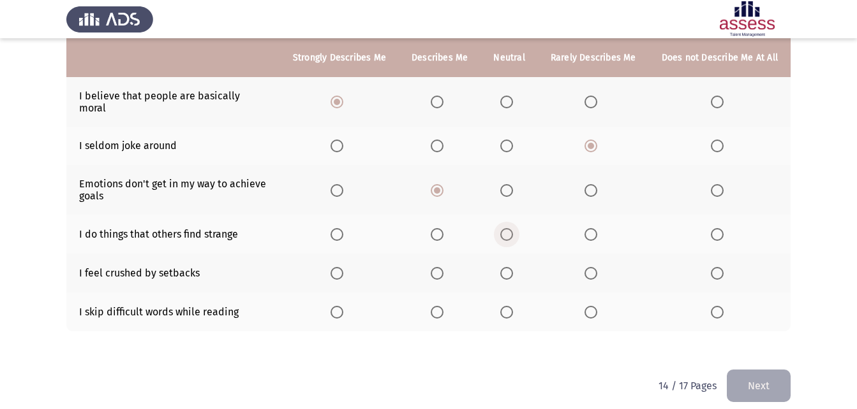
click at [513, 228] on span "Select an option" at bounding box center [506, 234] width 13 height 13
click at [513, 228] on input "Select an option" at bounding box center [506, 234] width 13 height 13
click at [594, 228] on span "Select an option" at bounding box center [590, 234] width 13 height 13
click at [594, 228] on input "Select an option" at bounding box center [590, 234] width 13 height 13
click at [507, 267] on span "Select an option" at bounding box center [506, 273] width 13 height 13
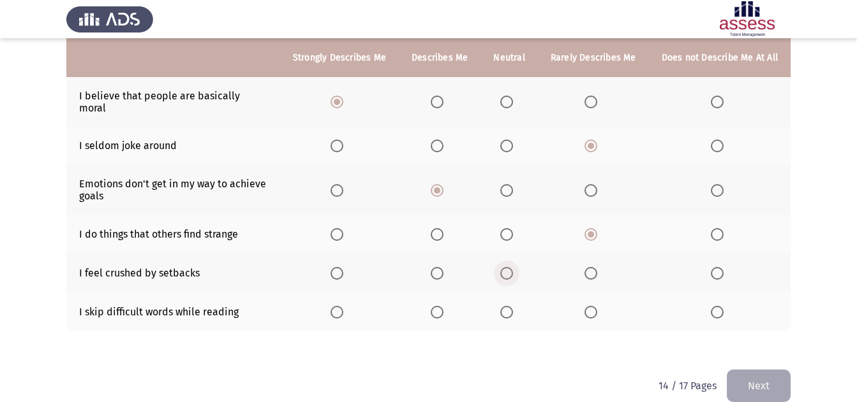
click at [507, 267] on input "Select an option" at bounding box center [506, 273] width 13 height 13
click at [441, 306] on span "Select an option" at bounding box center [436, 312] width 13 height 13
click at [441, 306] on input "Select an option" at bounding box center [436, 312] width 13 height 13
click at [761, 387] on button "Next" at bounding box center [758, 386] width 64 height 33
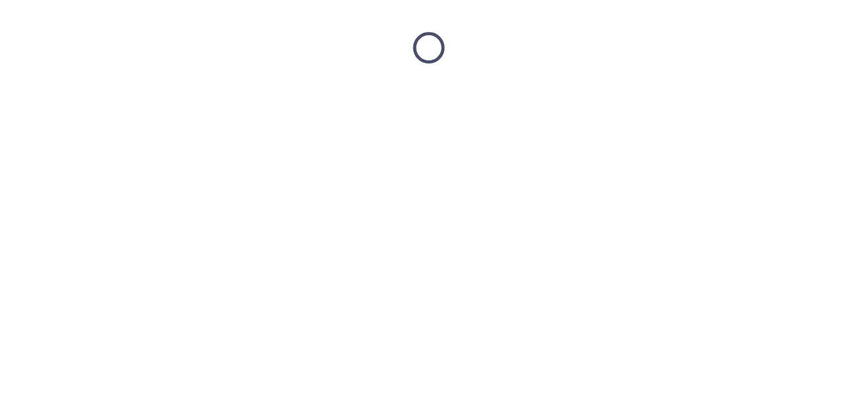
scroll to position [0, 0]
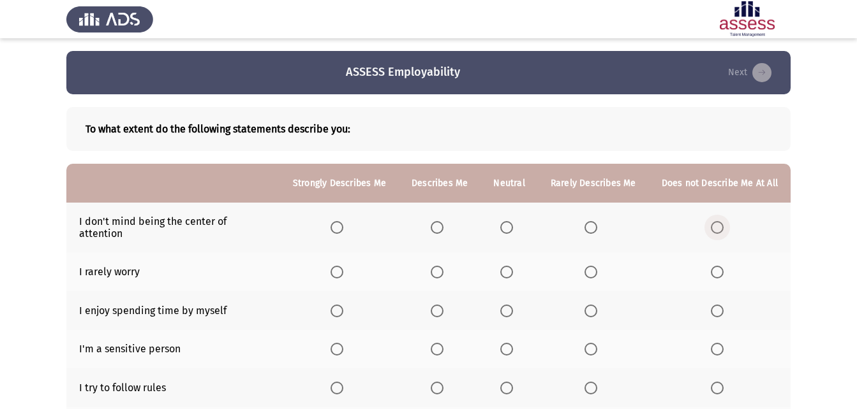
click at [723, 225] on span "Select an option" at bounding box center [716, 227] width 13 height 13
click at [723, 225] on input "Select an option" at bounding box center [716, 227] width 13 height 13
click at [593, 266] on span "Select an option" at bounding box center [590, 272] width 13 height 13
click at [593, 266] on input "Select an option" at bounding box center [590, 272] width 13 height 13
click at [355, 302] on th at bounding box center [339, 310] width 119 height 39
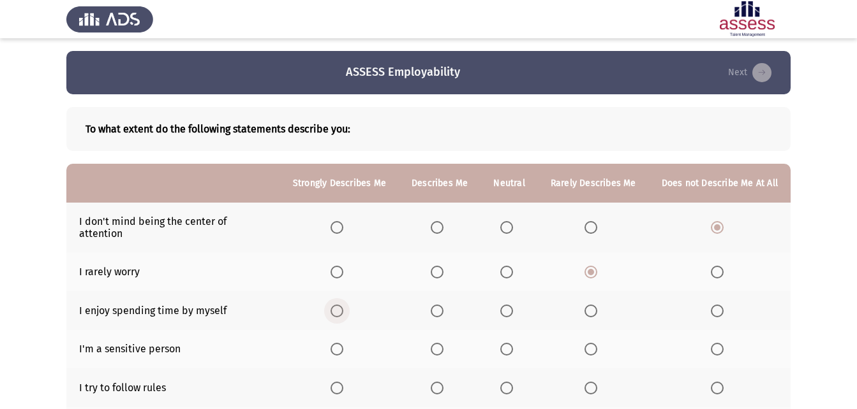
click at [343, 305] on span "Select an option" at bounding box center [336, 311] width 13 height 13
click at [343, 305] on input "Select an option" at bounding box center [336, 311] width 13 height 13
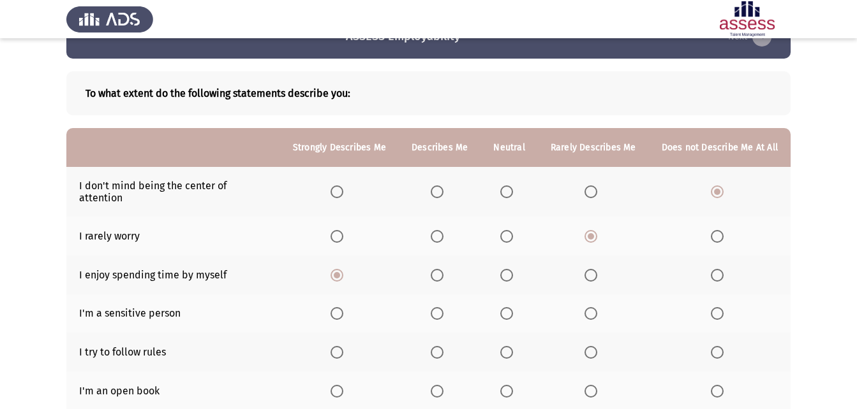
scroll to position [64, 0]
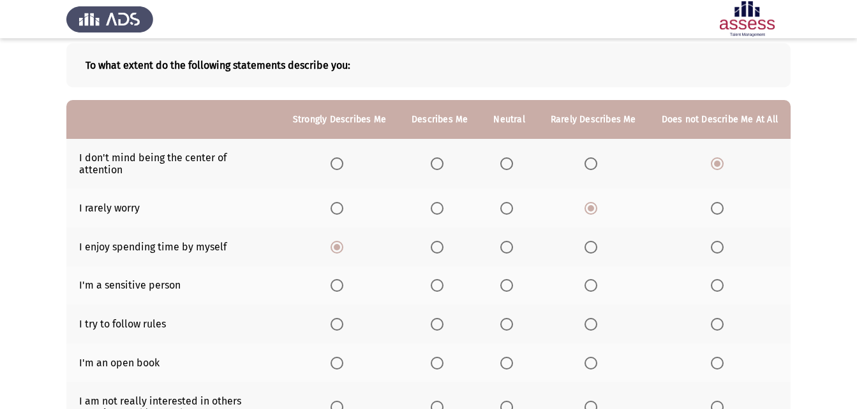
click at [511, 279] on span "Select an option" at bounding box center [506, 285] width 13 height 13
click at [511, 279] on input "Select an option" at bounding box center [506, 285] width 13 height 13
click at [343, 318] on span "Select an option" at bounding box center [336, 324] width 13 height 13
click at [343, 318] on input "Select an option" at bounding box center [336, 324] width 13 height 13
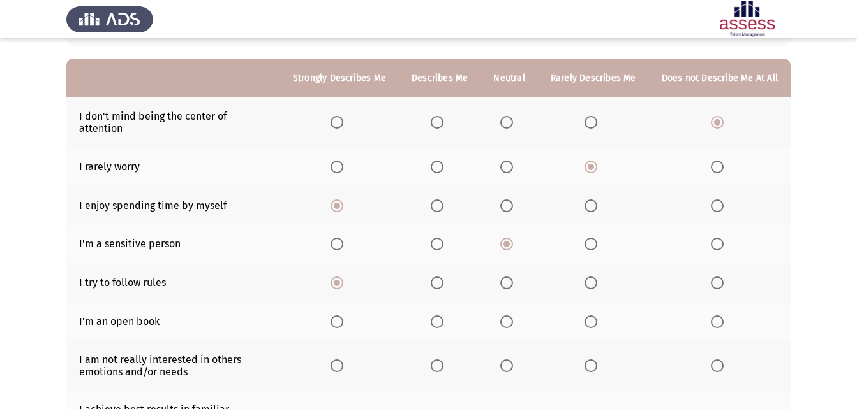
scroll to position [128, 0]
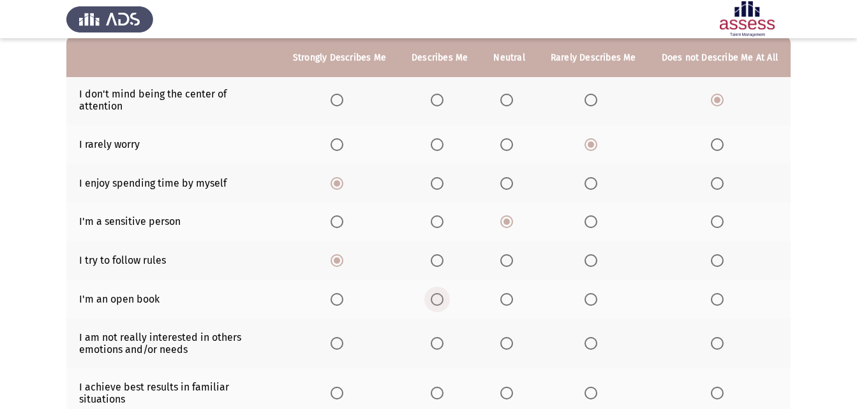
click at [437, 293] on span "Select an option" at bounding box center [436, 299] width 13 height 13
click at [437, 293] on input "Select an option" at bounding box center [436, 299] width 13 height 13
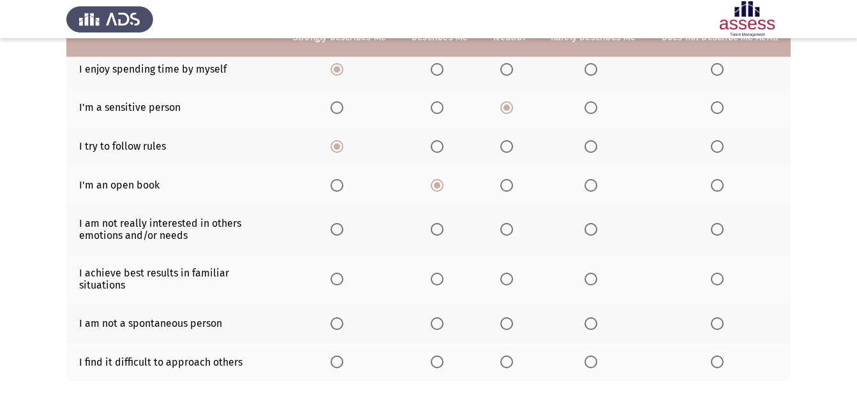
scroll to position [255, 0]
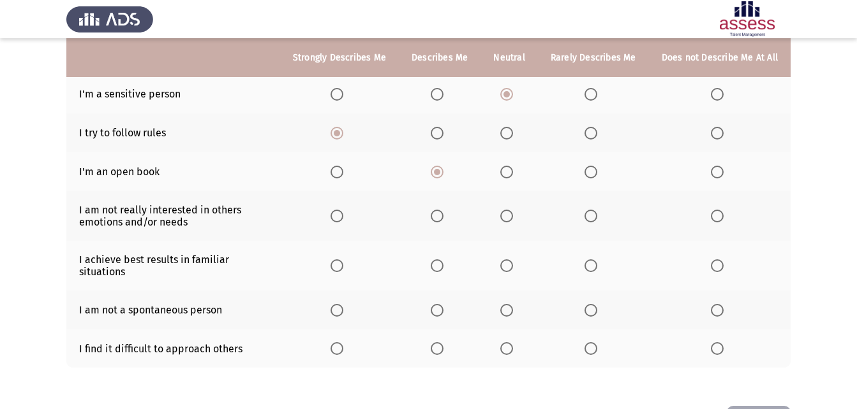
click at [723, 210] on span "Select an option" at bounding box center [716, 216] width 13 height 13
click at [723, 210] on input "Select an option" at bounding box center [716, 216] width 13 height 13
click at [348, 260] on label "Select an option" at bounding box center [339, 266] width 18 height 13
click at [343, 260] on input "Select an option" at bounding box center [336, 266] width 13 height 13
click at [508, 304] on span "Select an option" at bounding box center [506, 310] width 13 height 13
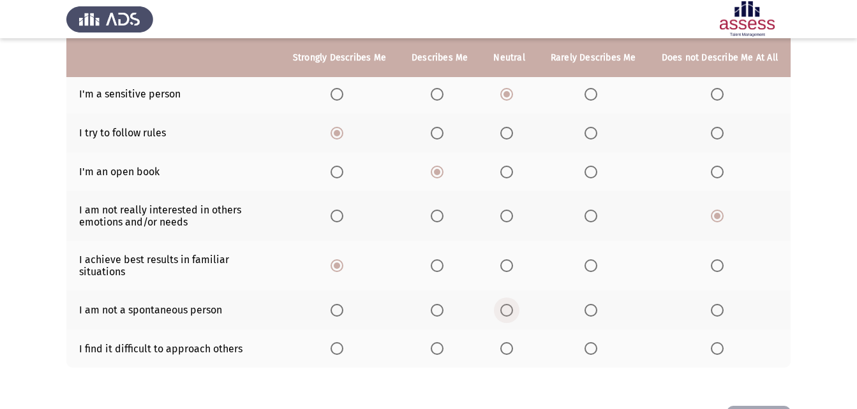
click at [508, 304] on input "Select an option" at bounding box center [506, 310] width 13 height 13
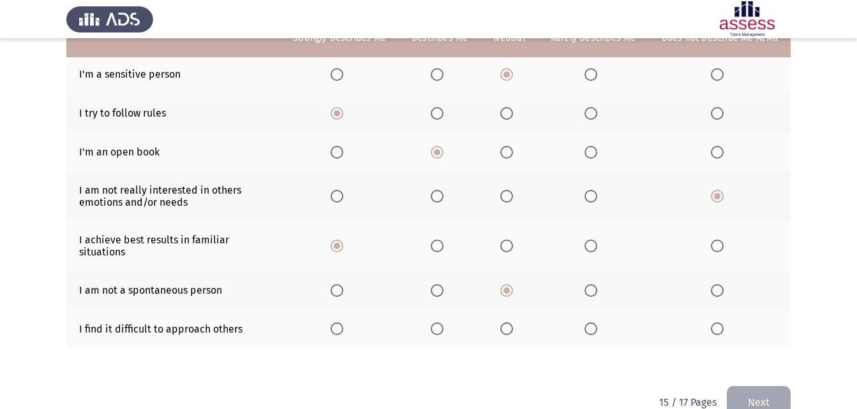
scroll to position [292, 0]
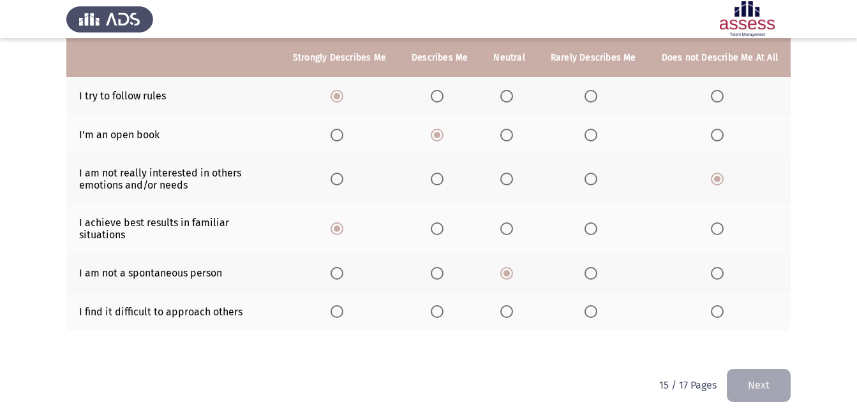
click at [597, 305] on span "Select an option" at bounding box center [590, 311] width 13 height 13
click at [597, 305] on input "Select an option" at bounding box center [590, 311] width 13 height 13
click at [773, 369] on button "Next" at bounding box center [758, 385] width 64 height 33
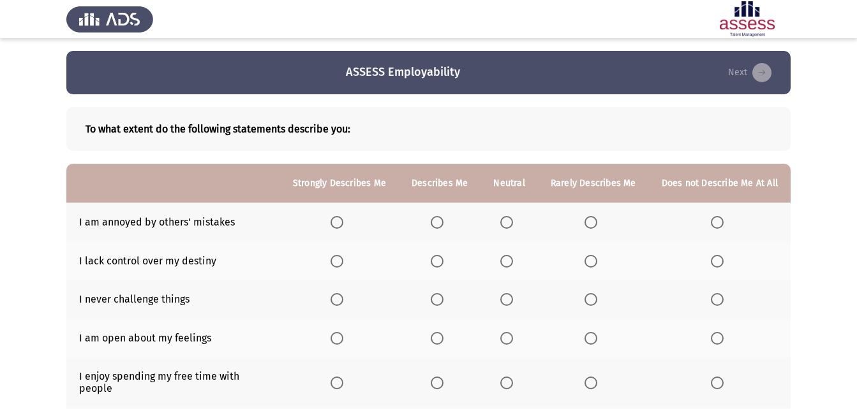
click at [597, 222] on span "Select an option" at bounding box center [590, 222] width 13 height 13
click at [597, 222] on input "Select an option" at bounding box center [590, 222] width 13 height 13
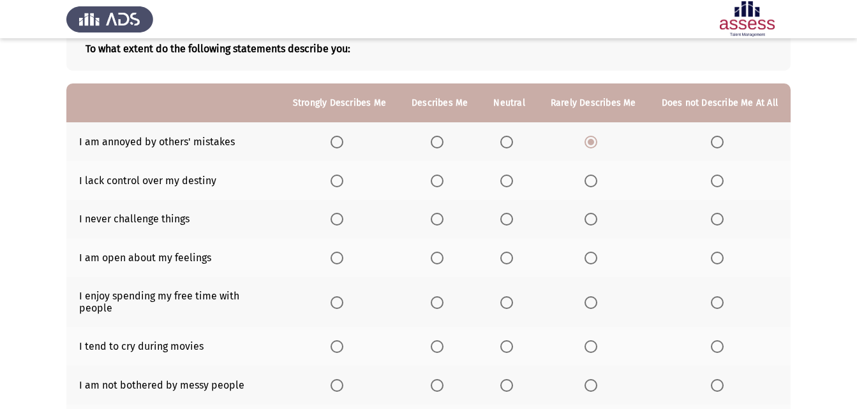
scroll to position [128, 0]
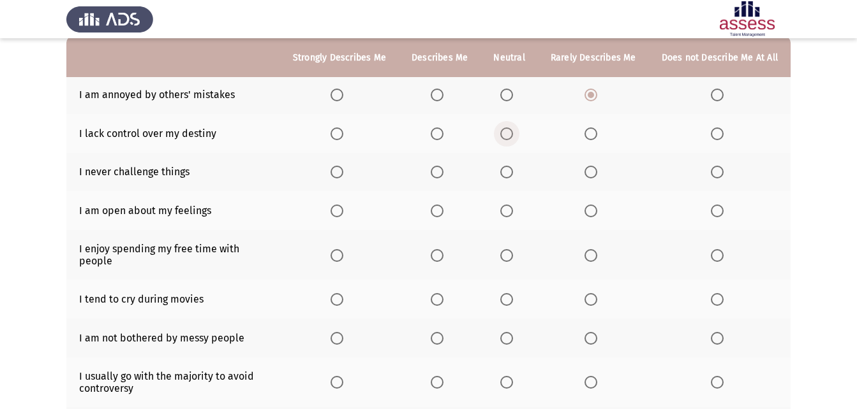
click at [513, 133] on span "Select an option" at bounding box center [506, 134] width 13 height 13
click at [513, 133] on input "Select an option" at bounding box center [506, 134] width 13 height 13
click at [599, 172] on label "Select an option" at bounding box center [593, 172] width 18 height 13
click at [597, 172] on input "Select an option" at bounding box center [590, 172] width 13 height 13
click at [439, 210] on span "Select an option" at bounding box center [436, 211] width 13 height 13
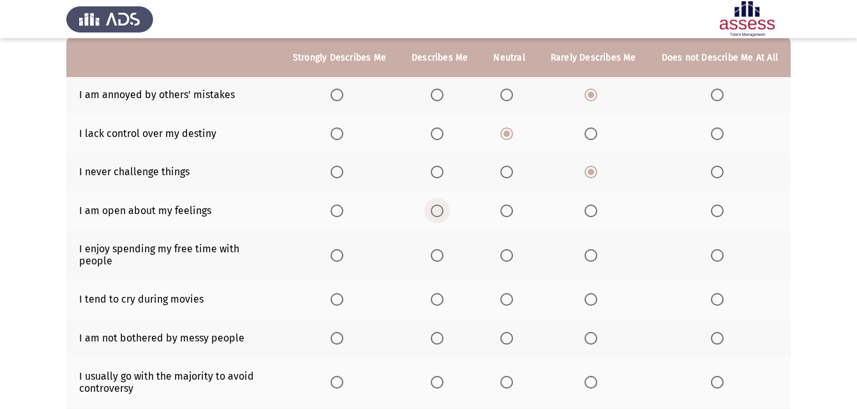
click at [439, 210] on input "Select an option" at bounding box center [436, 211] width 13 height 13
click at [343, 254] on span "Select an option" at bounding box center [336, 255] width 13 height 13
click at [343, 254] on input "Select an option" at bounding box center [336, 255] width 13 height 13
click at [448, 249] on label "Select an option" at bounding box center [439, 255] width 18 height 13
click at [443, 249] on input "Select an option" at bounding box center [436, 255] width 13 height 13
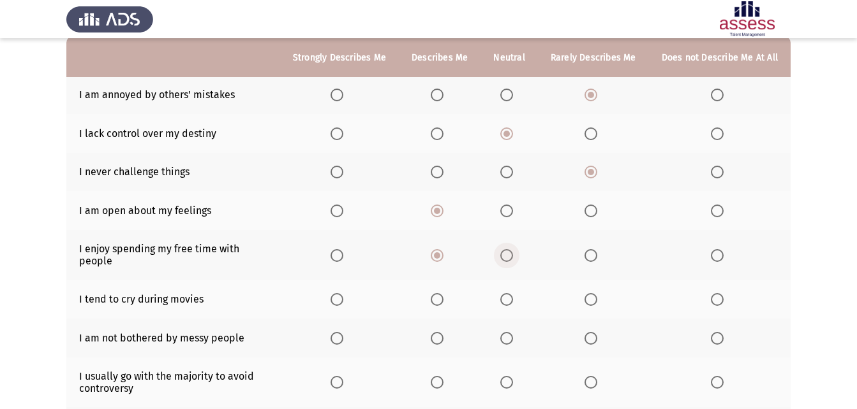
click at [513, 249] on span "Select an option" at bounding box center [506, 255] width 13 height 13
click at [513, 249] on input "Select an option" at bounding box center [506, 255] width 13 height 13
click at [721, 293] on span "Select an option" at bounding box center [716, 299] width 13 height 13
click at [721, 293] on input "Select an option" at bounding box center [716, 299] width 13 height 13
click at [597, 332] on span "Select an option" at bounding box center [590, 338] width 13 height 13
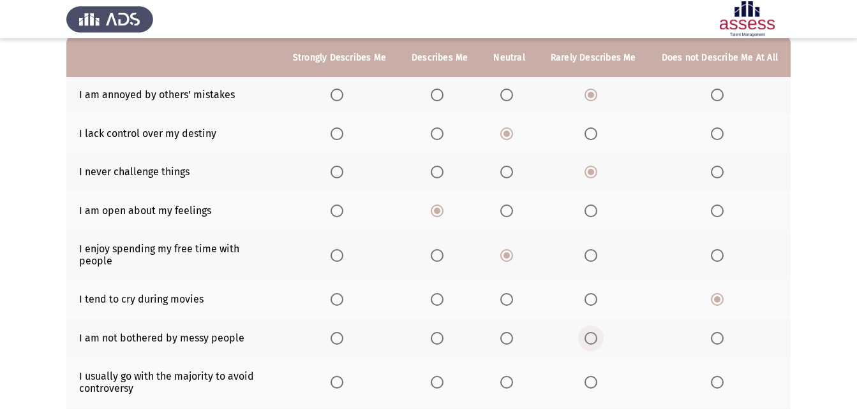
click at [597, 332] on input "Select an option" at bounding box center [590, 338] width 13 height 13
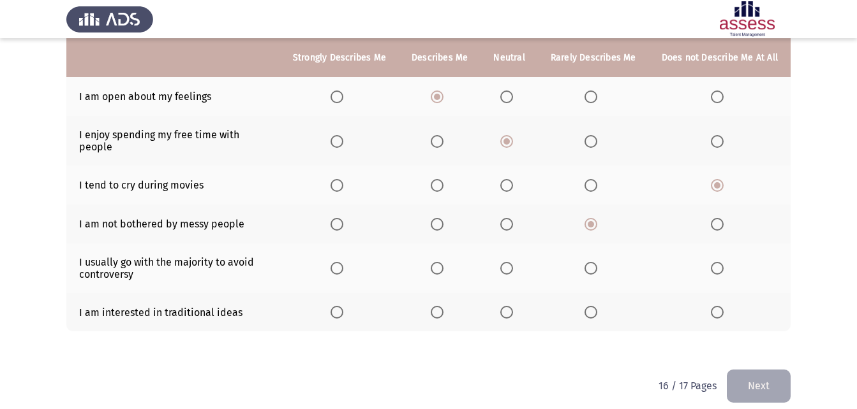
scroll to position [242, 0]
click at [511, 217] on span "Select an option" at bounding box center [506, 223] width 13 height 13
click at [511, 217] on input "Select an option" at bounding box center [506, 223] width 13 height 13
click at [442, 261] on span "Select an option" at bounding box center [436, 267] width 13 height 13
click at [442, 261] on input "Select an option" at bounding box center [436, 267] width 13 height 13
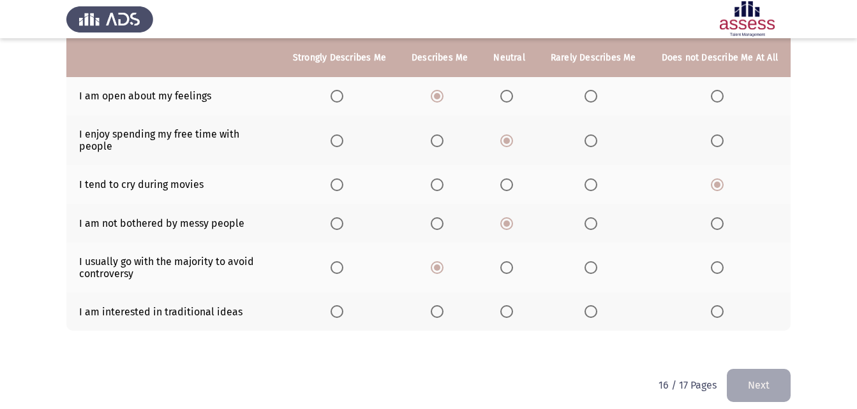
click at [506, 305] on span "Select an option" at bounding box center [506, 311] width 13 height 13
click at [506, 305] on input "Select an option" at bounding box center [506, 311] width 13 height 13
click at [767, 377] on button "Next" at bounding box center [758, 385] width 64 height 33
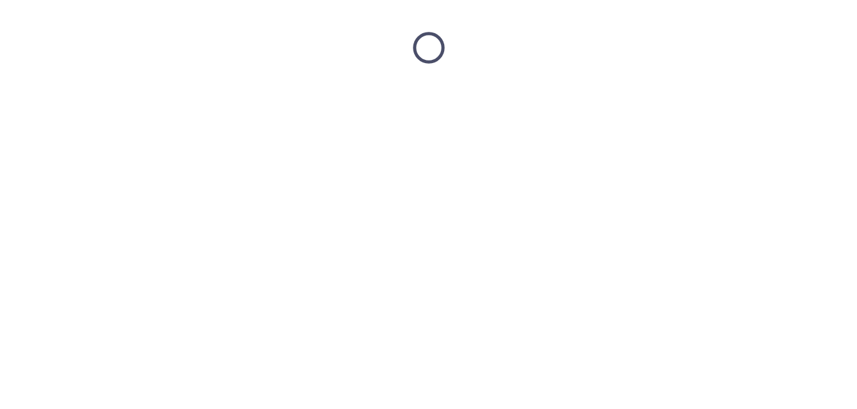
scroll to position [0, 0]
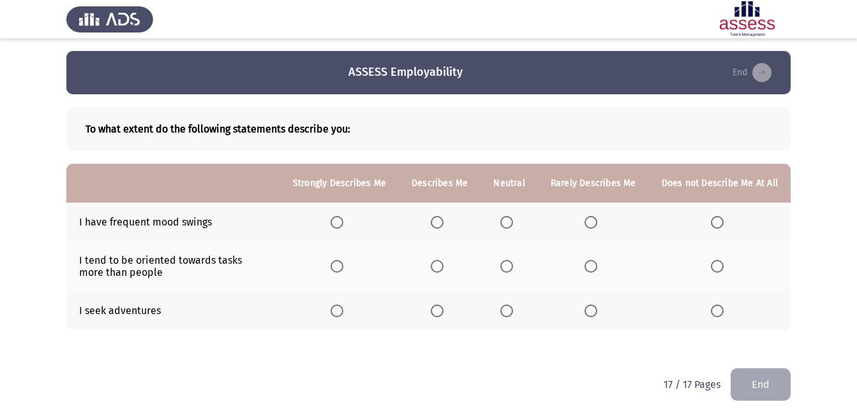
click at [599, 225] on label "Select an option" at bounding box center [593, 222] width 18 height 13
click at [597, 225] on input "Select an option" at bounding box center [590, 222] width 13 height 13
click at [436, 266] on span "Select an option" at bounding box center [436, 266] width 13 height 13
click at [436, 266] on input "Select an option" at bounding box center [436, 266] width 13 height 13
click at [513, 310] on span "Select an option" at bounding box center [506, 311] width 13 height 13
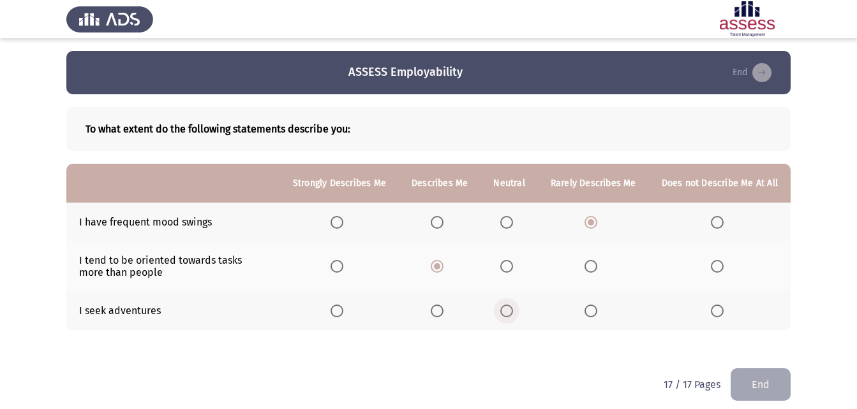
click at [513, 310] on input "Select an option" at bounding box center [506, 311] width 13 height 13
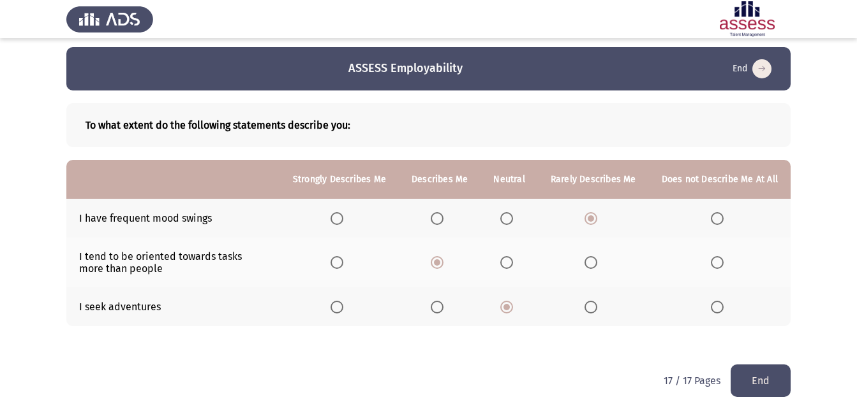
scroll to position [10, 0]
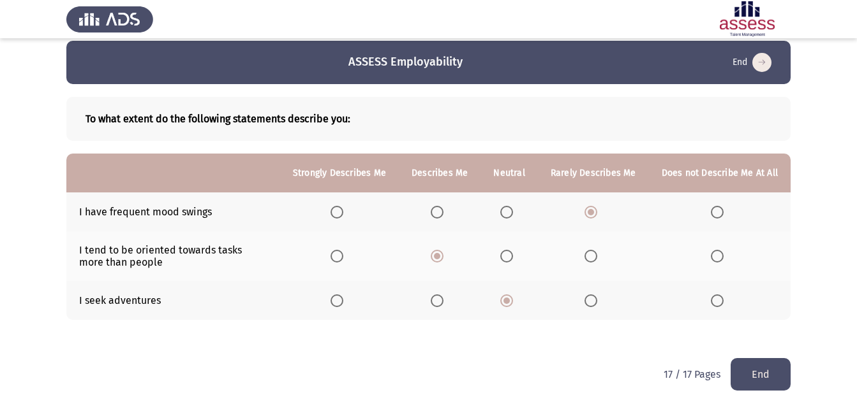
click at [762, 372] on button "End" at bounding box center [760, 374] width 60 height 33
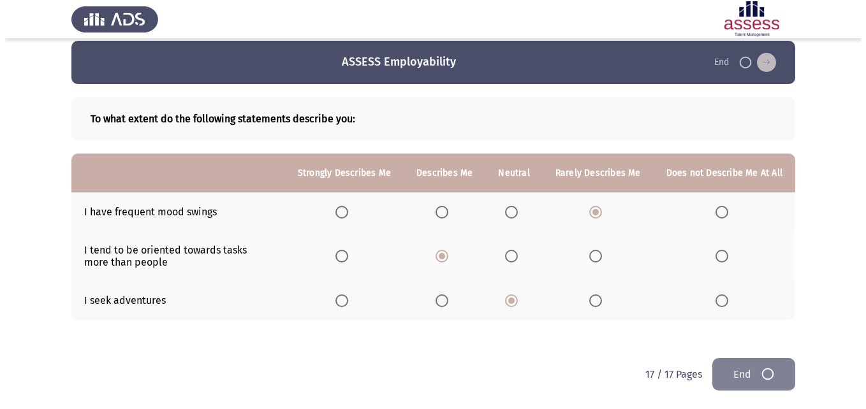
scroll to position [0, 0]
